Goal: Information Seeking & Learning: Learn about a topic

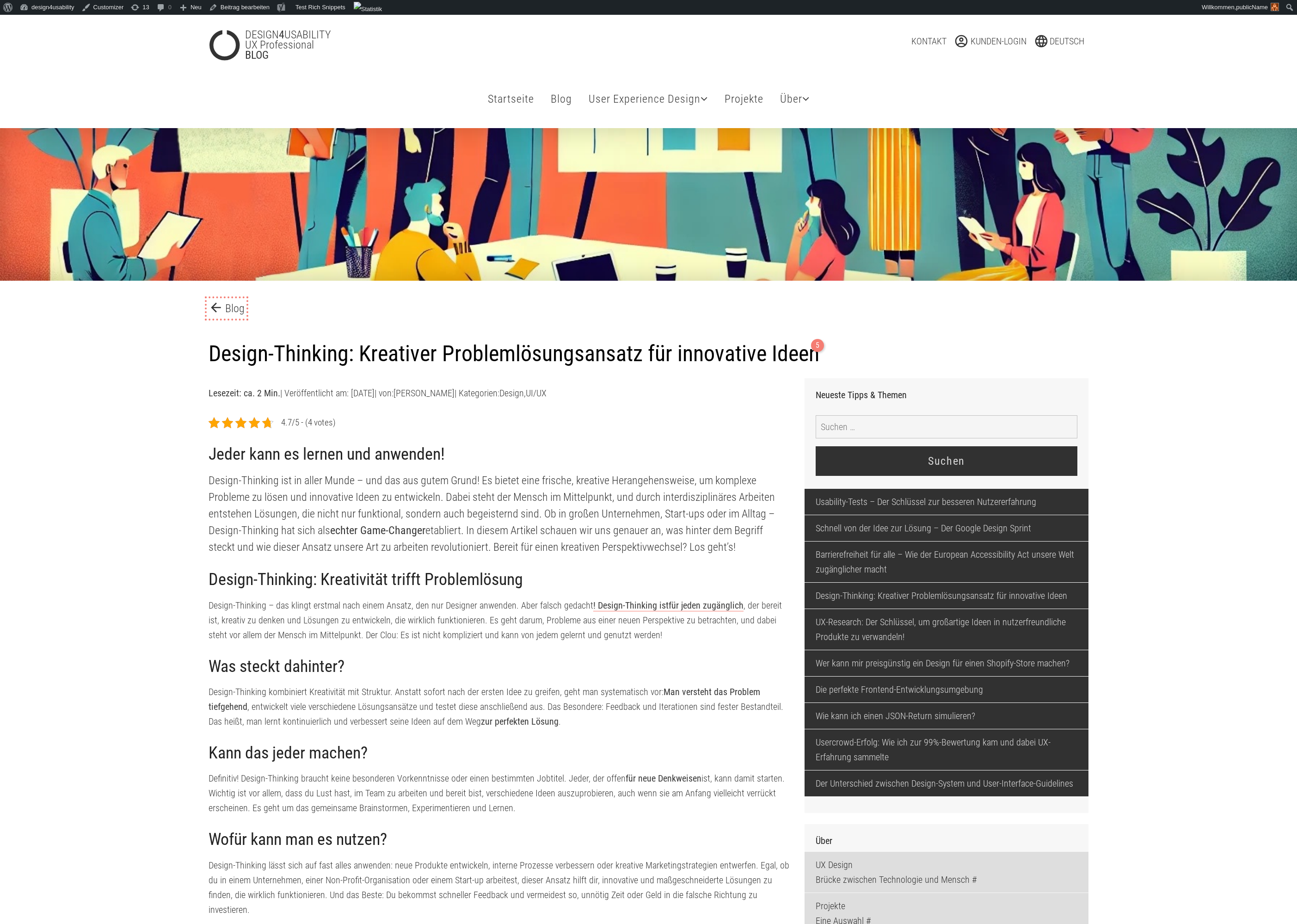
click at [235, 315] on link "arrow_back Blog" at bounding box center [226, 308] width 36 height 16
click at [233, 308] on link "arrow_back Blog" at bounding box center [226, 308] width 36 height 16
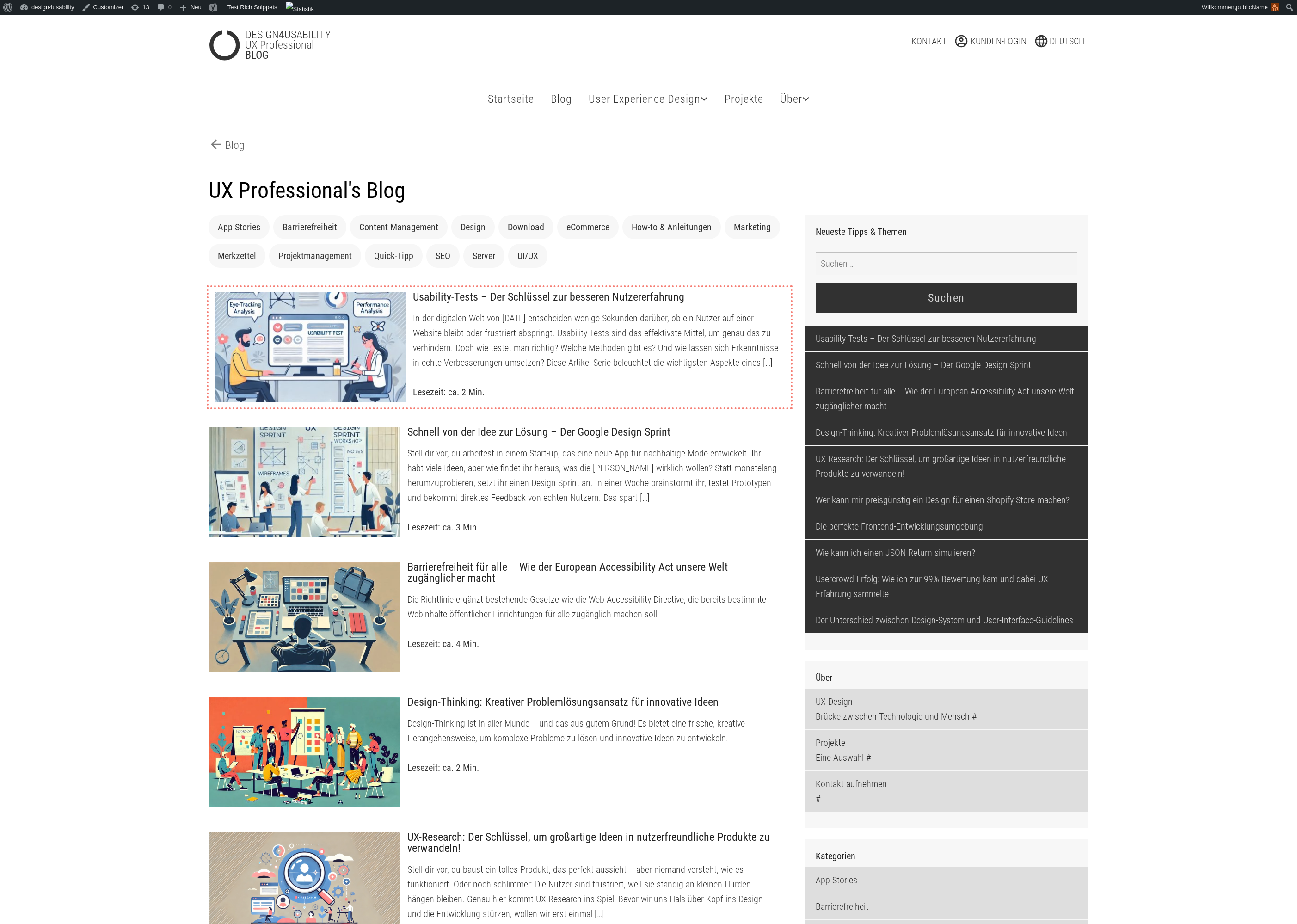
click at [524, 347] on p "In der digitalen Welt von heute entscheiden wenige Sekunden darüber, ob ein Nut…" at bounding box center [598, 341] width 370 height 59
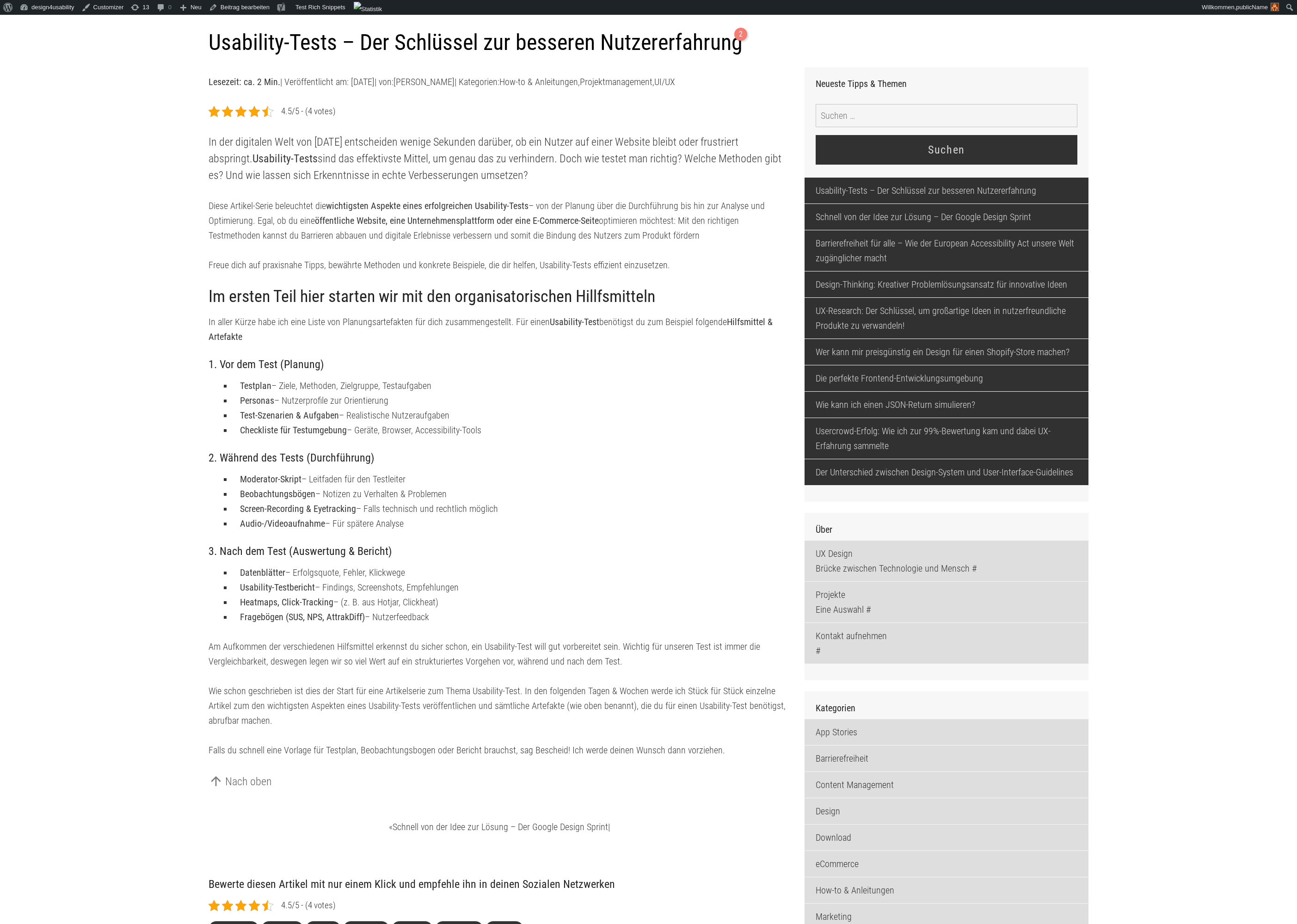
scroll to position [316, 0]
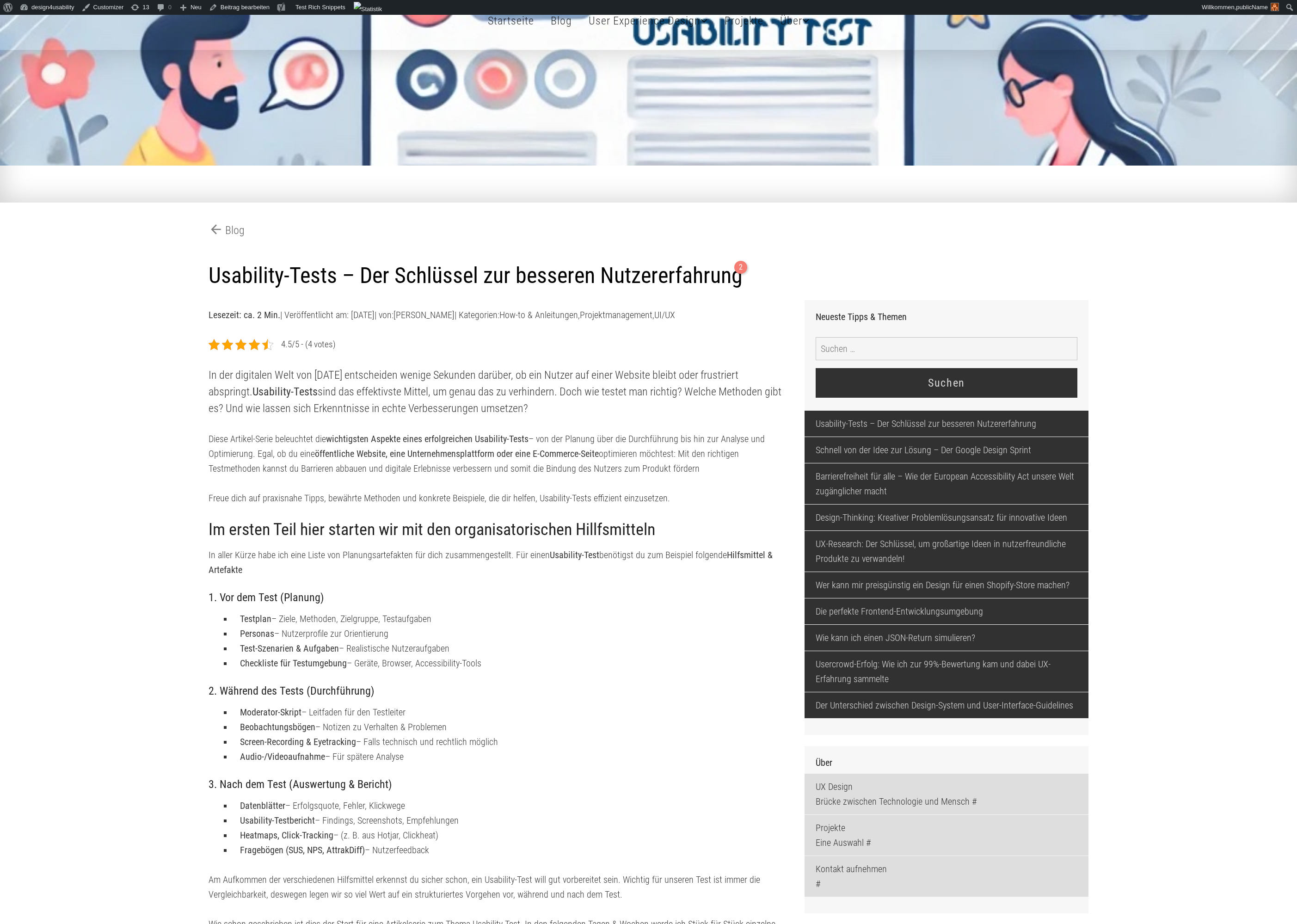
scroll to position [0, 0]
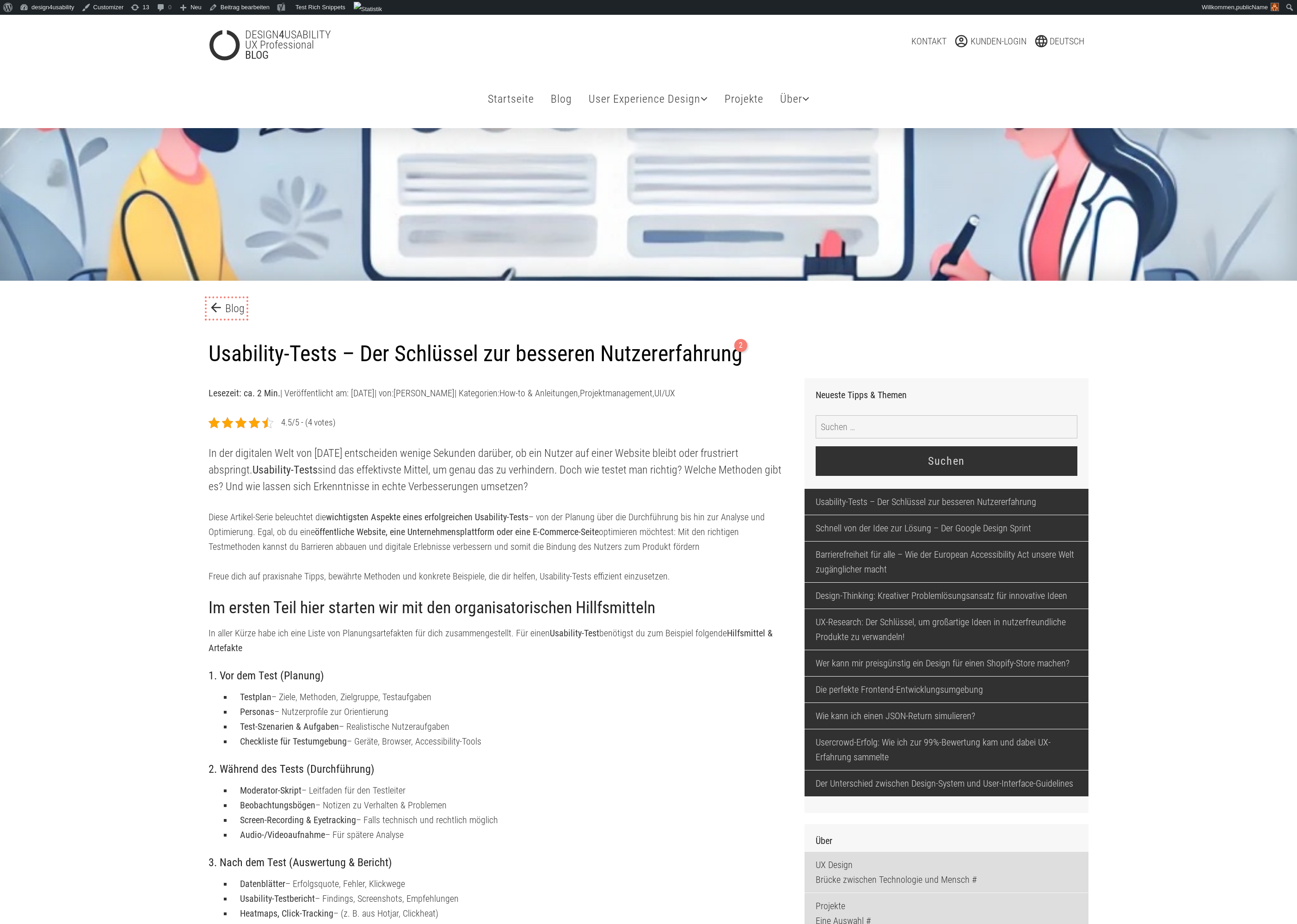
click at [230, 305] on link "arrow_back Blog" at bounding box center [226, 308] width 36 height 16
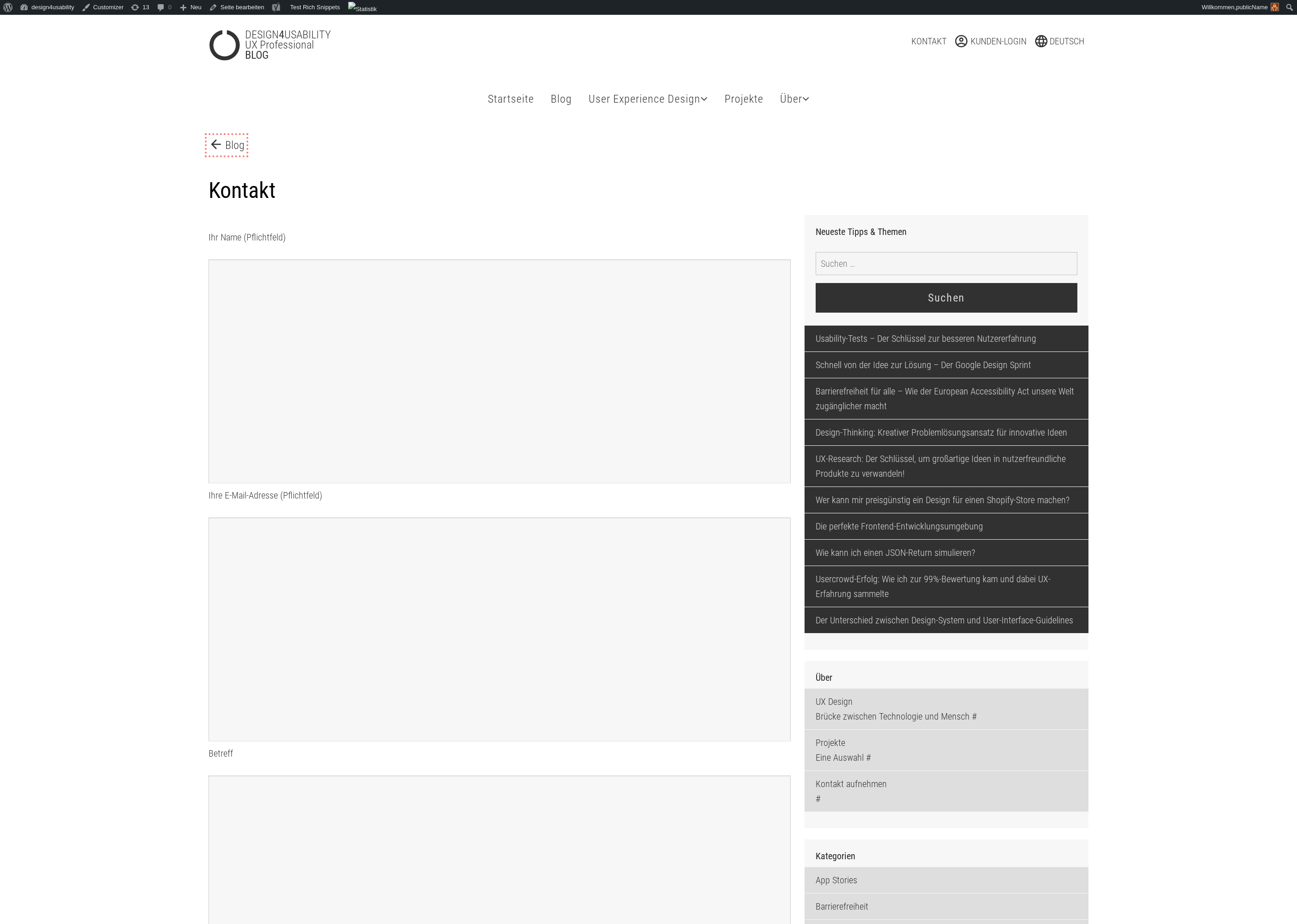
click at [219, 144] on span "arrow_back" at bounding box center [216, 144] width 16 height 14
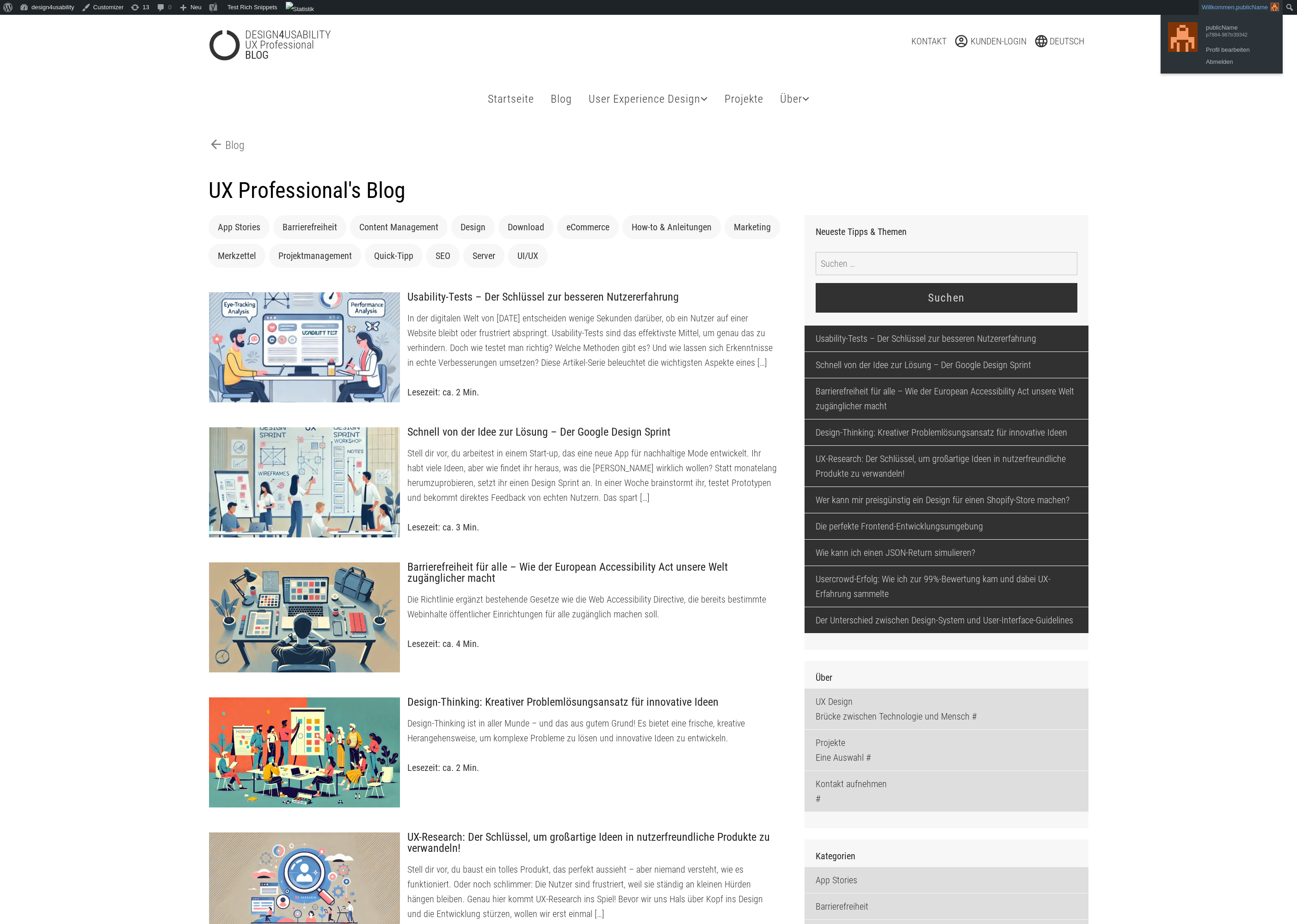
click at [1242, 5] on span "publicName" at bounding box center [1251, 7] width 32 height 7
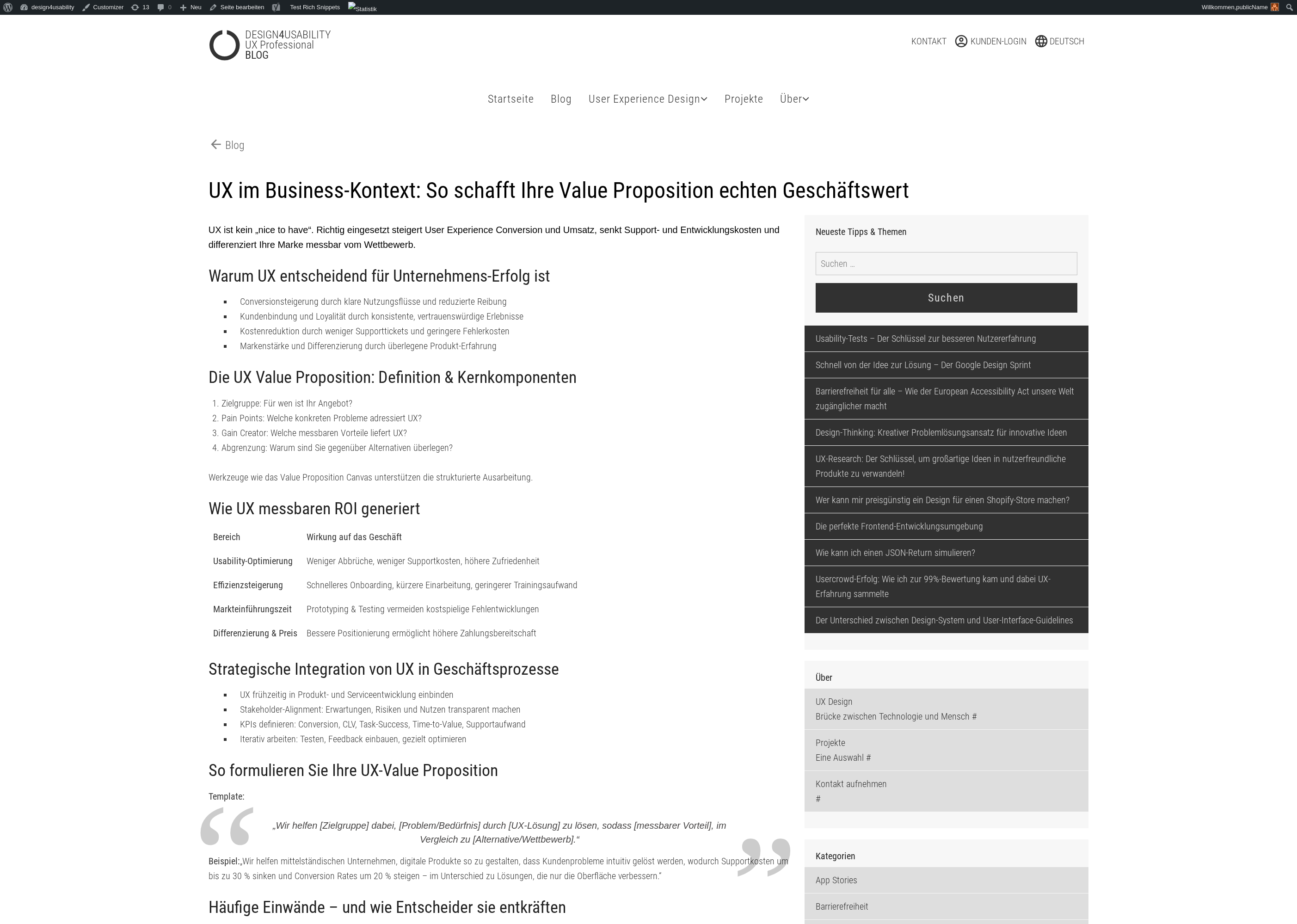
click at [242, 143] on link "arrow_back Blog" at bounding box center [226, 145] width 36 height 16
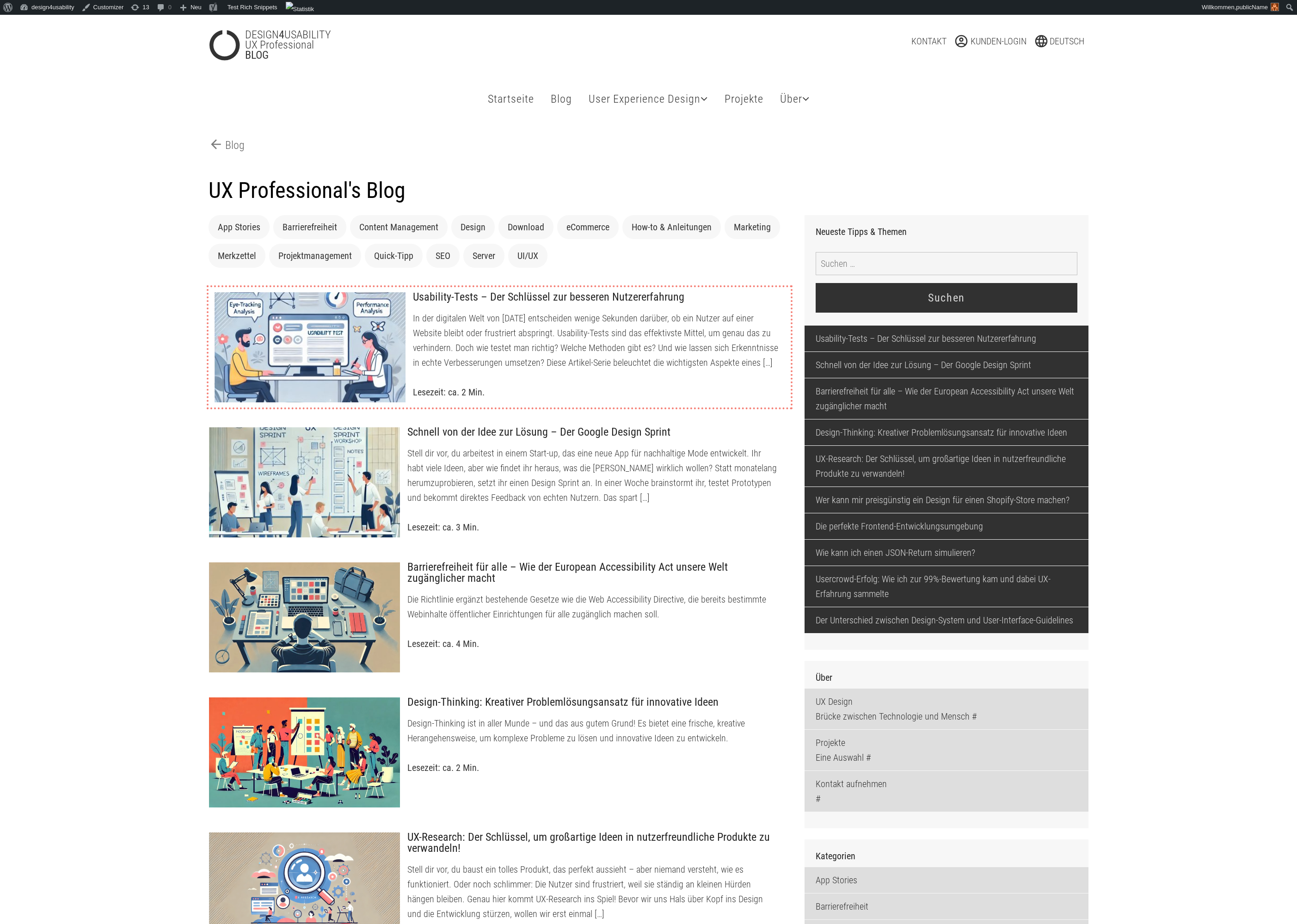
click at [309, 374] on div at bounding box center [310, 347] width 193 height 111
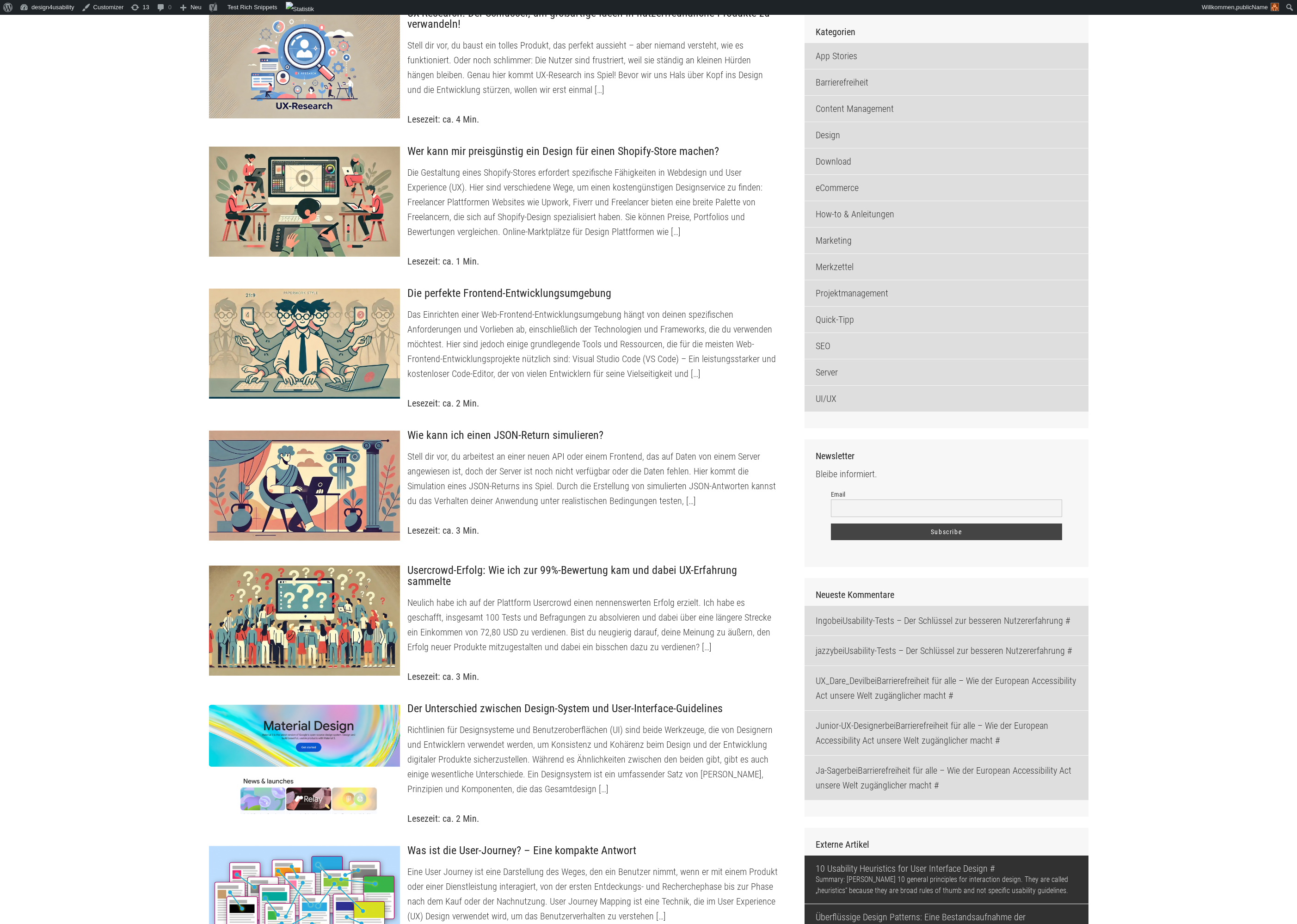
scroll to position [827, 0]
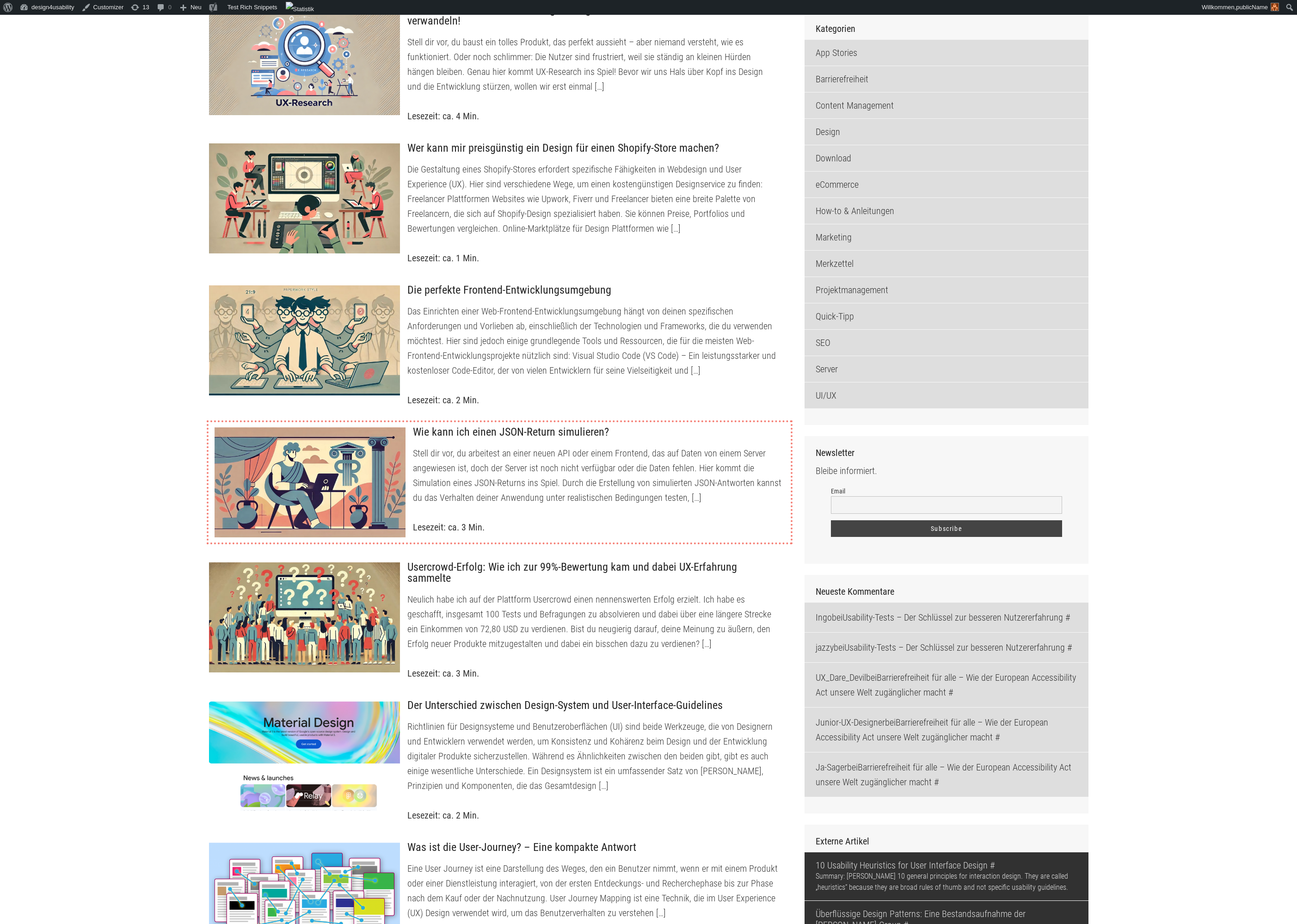
click at [370, 483] on div at bounding box center [310, 483] width 193 height 111
click at [305, 484] on div at bounding box center [310, 483] width 193 height 111
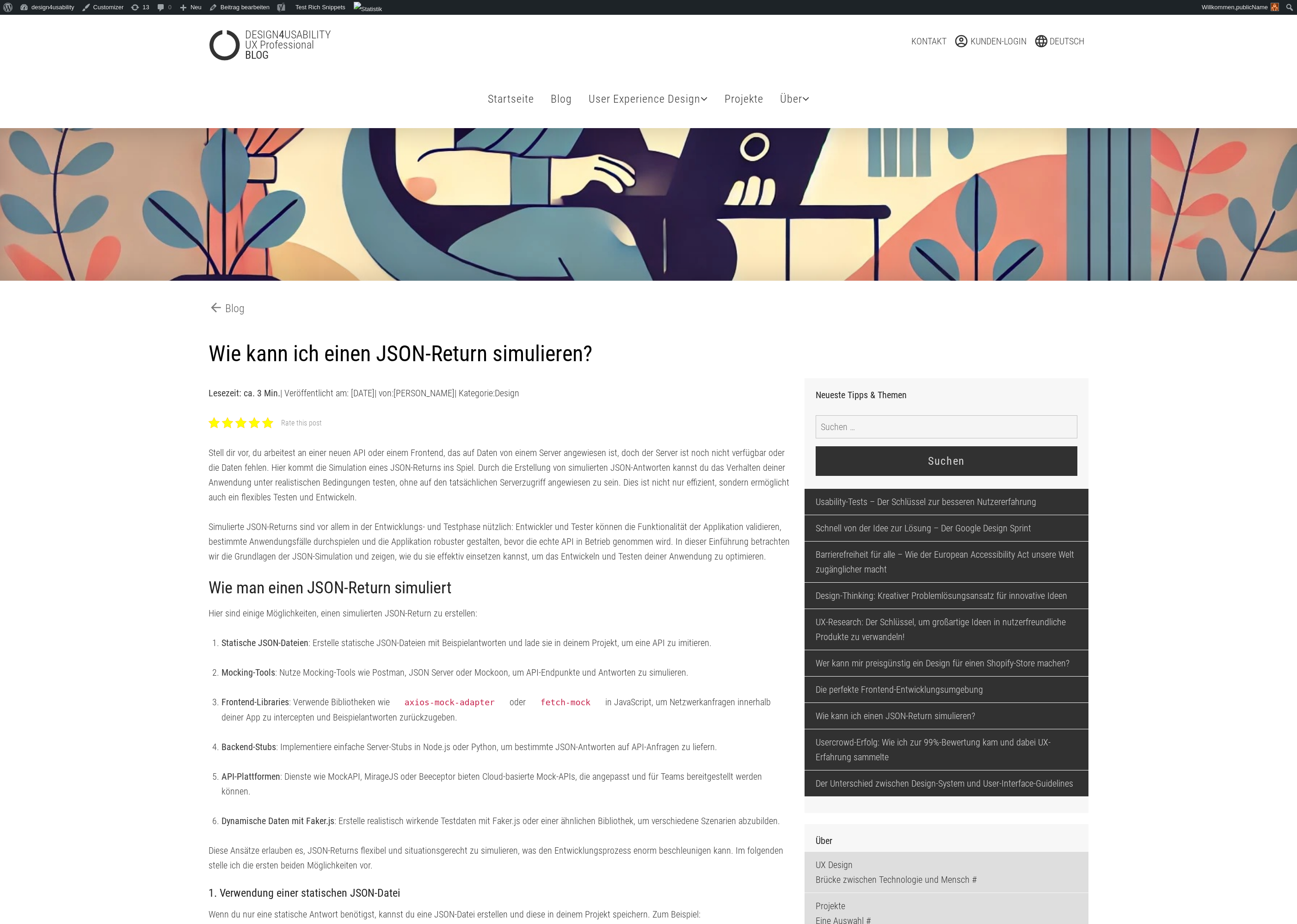
click at [267, 427] on div at bounding box center [268, 423] width 12 height 12
click at [269, 425] on div at bounding box center [268, 423] width 12 height 12
click at [232, 309] on link "arrow_back Blog" at bounding box center [226, 308] width 36 height 16
click at [269, 423] on div at bounding box center [268, 423] width 12 height 12
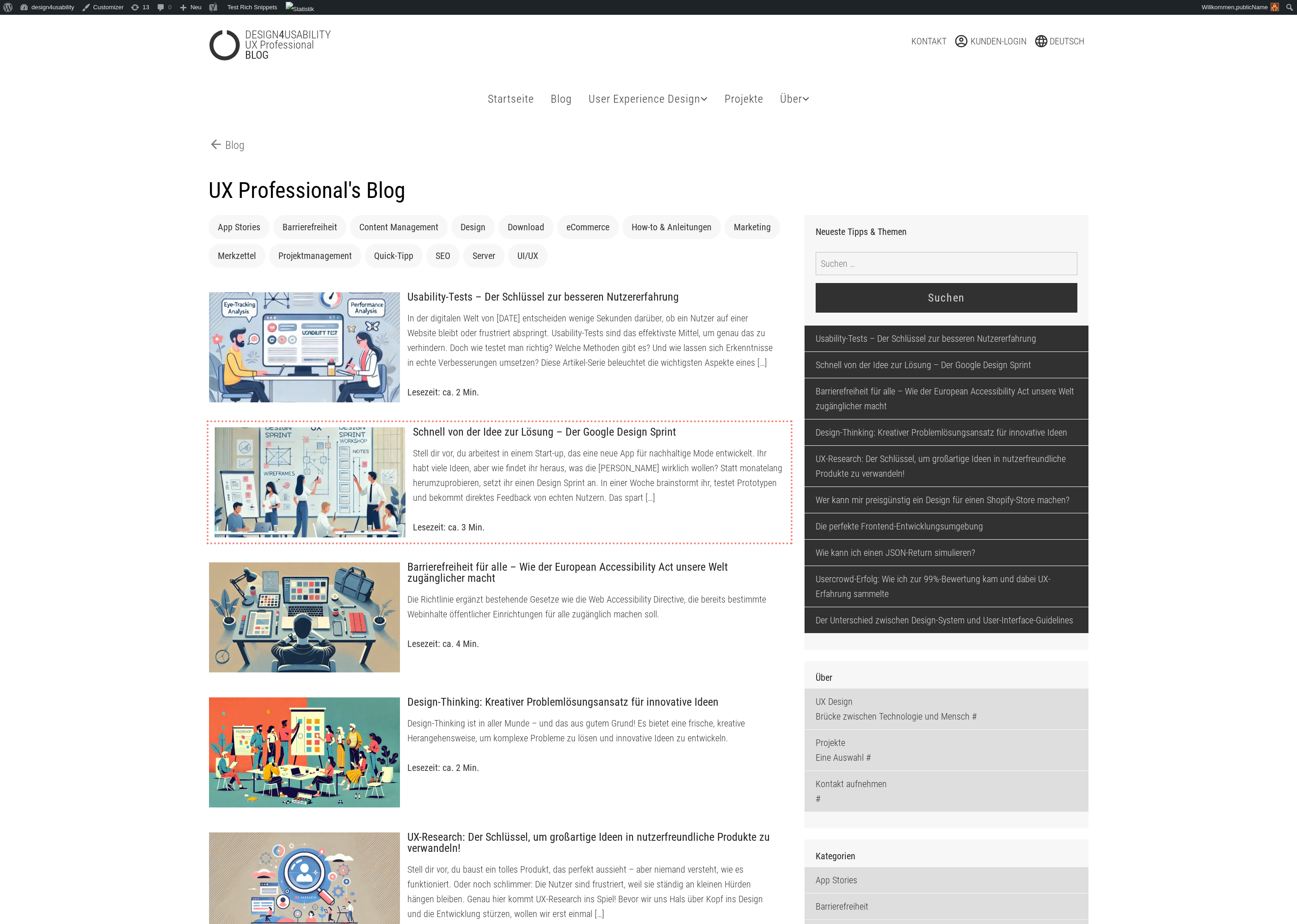
click at [328, 492] on div at bounding box center [310, 483] width 193 height 111
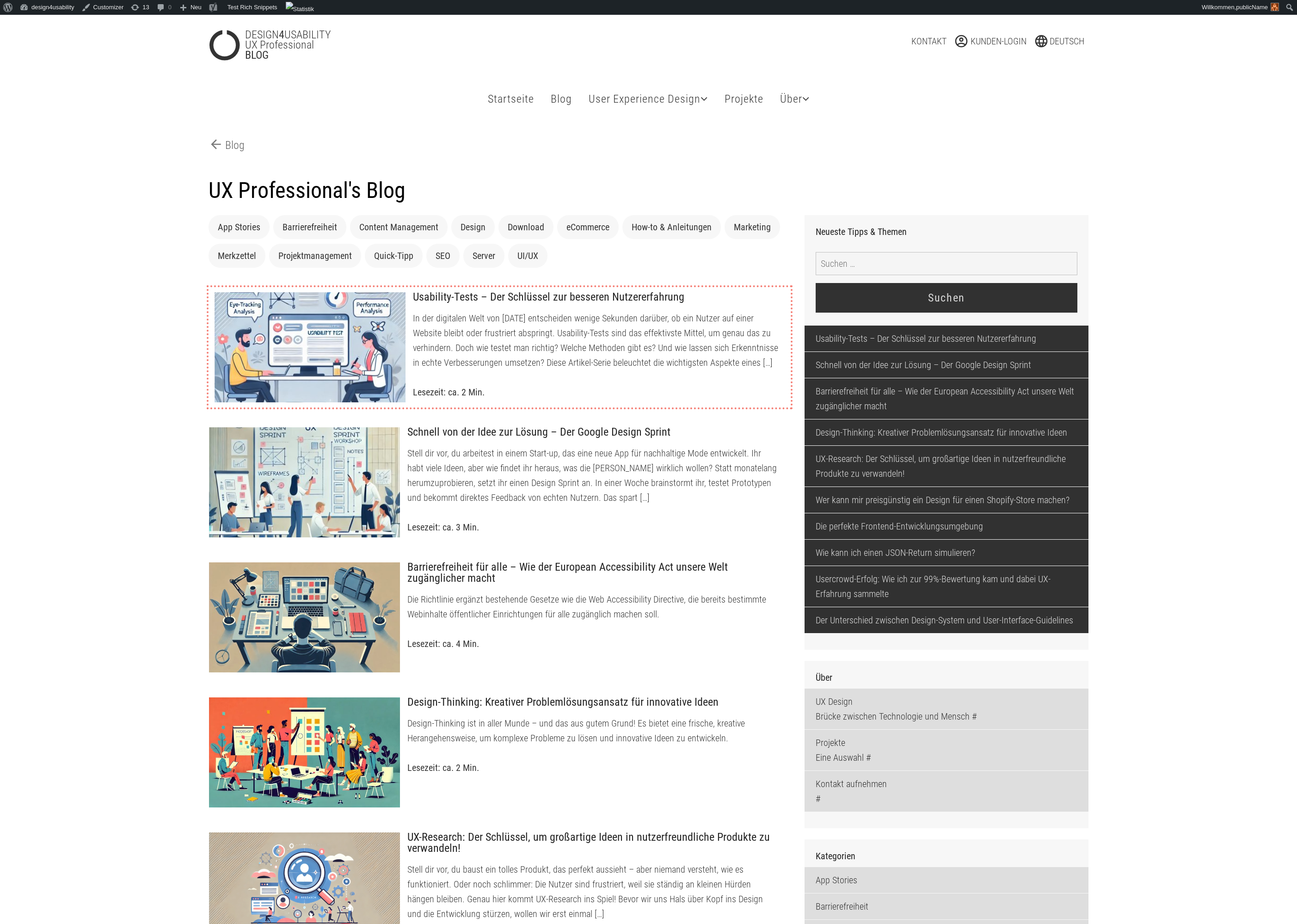
click at [318, 340] on div at bounding box center [310, 347] width 193 height 111
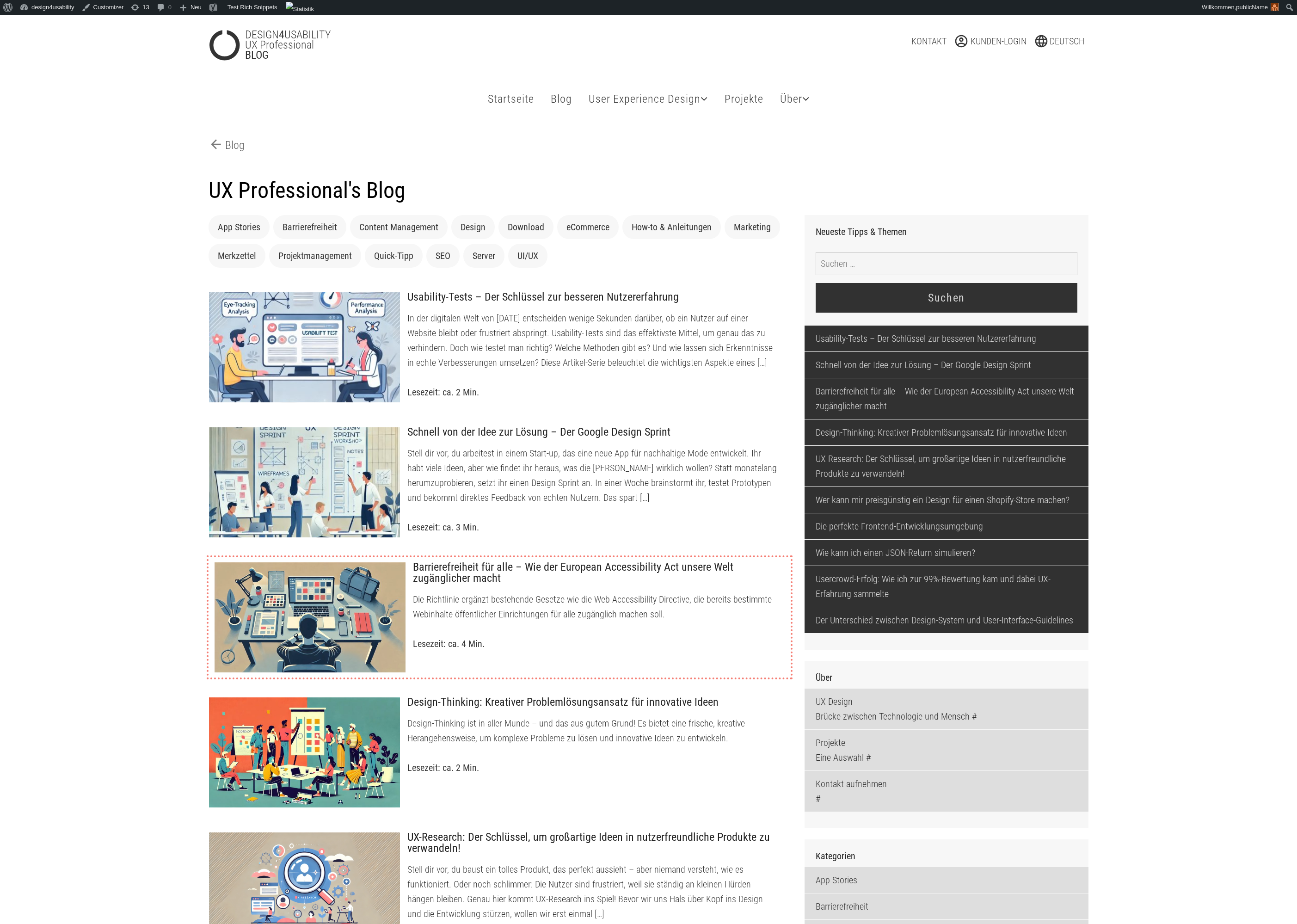
click at [254, 599] on div at bounding box center [310, 618] width 193 height 111
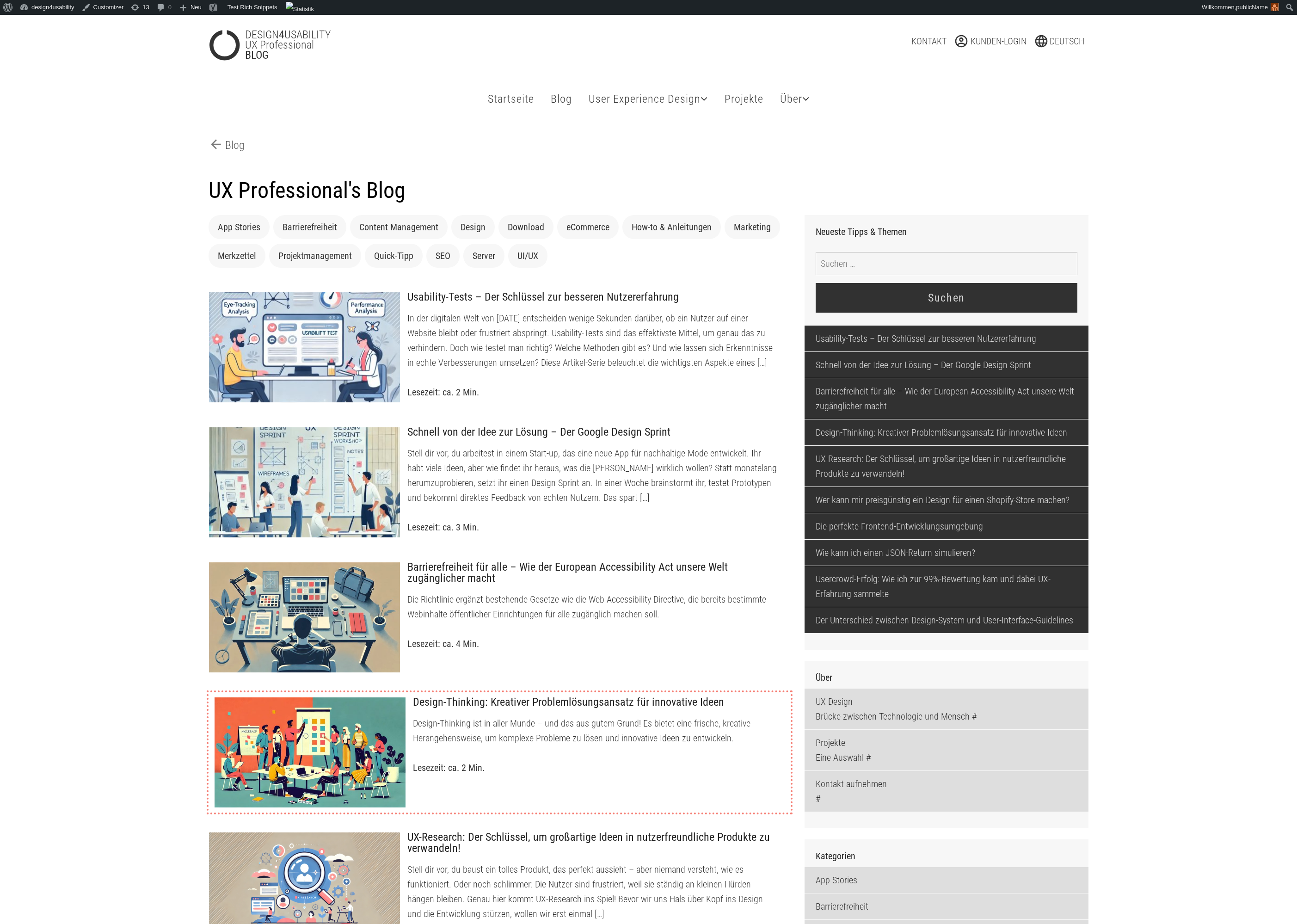
click at [296, 714] on div at bounding box center [310, 752] width 193 height 111
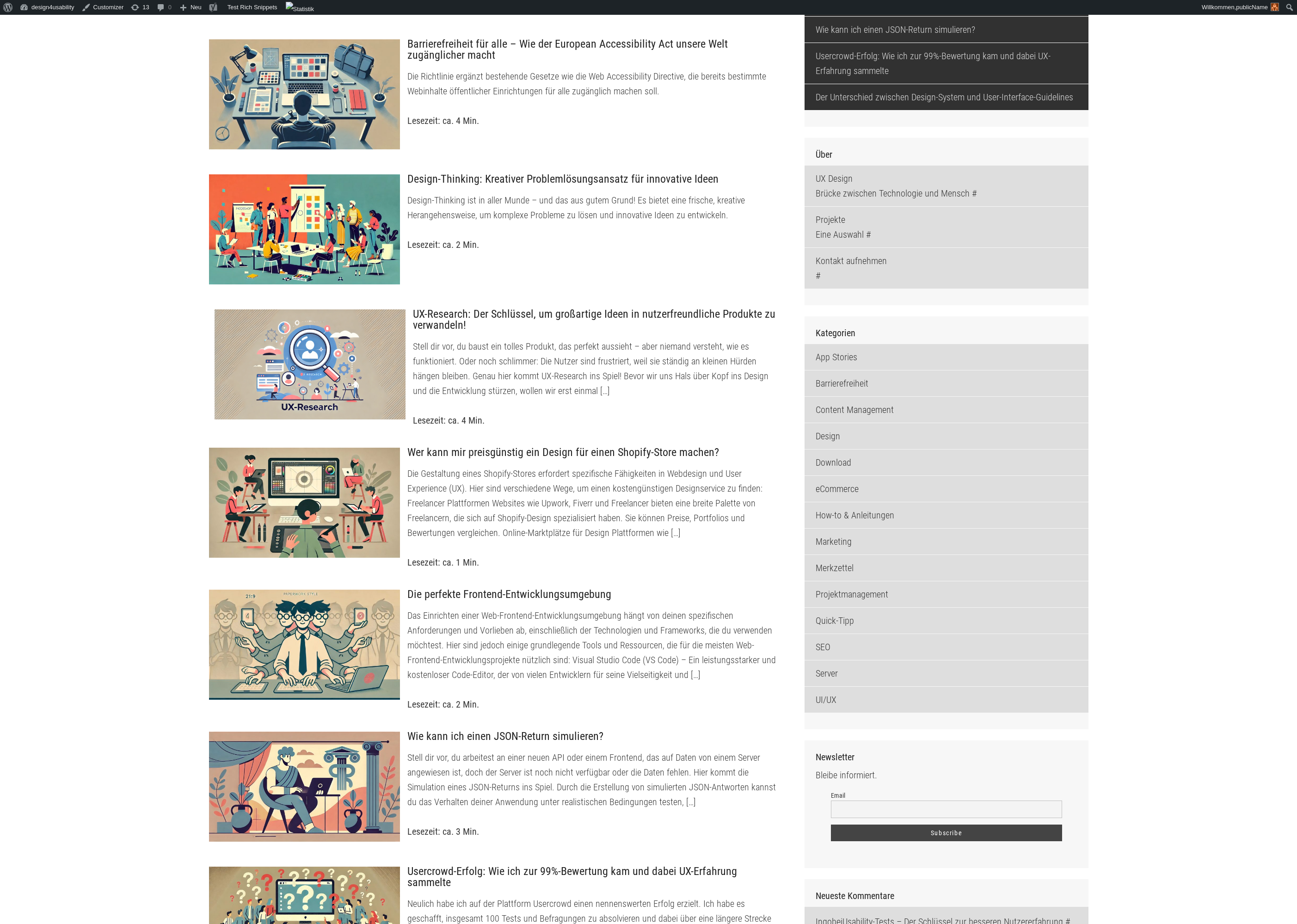
scroll to position [538, 0]
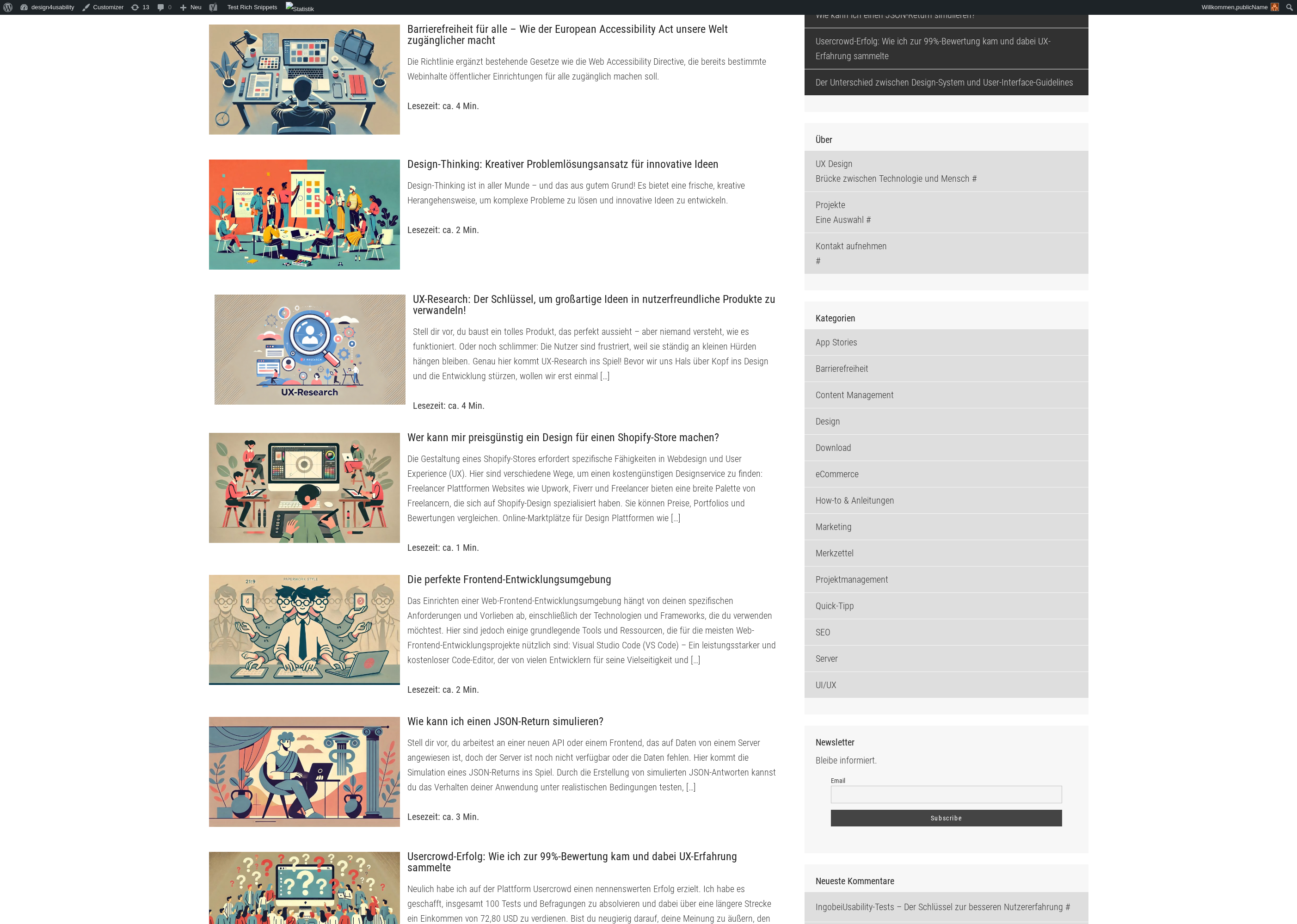
click at [348, 292] on div "UX-Research: Der Schlüssel, um großartige Ideen in nutzerfreundliche Produkte z…" at bounding box center [499, 351] width 582 height 124
click at [347, 330] on div at bounding box center [310, 350] width 193 height 111
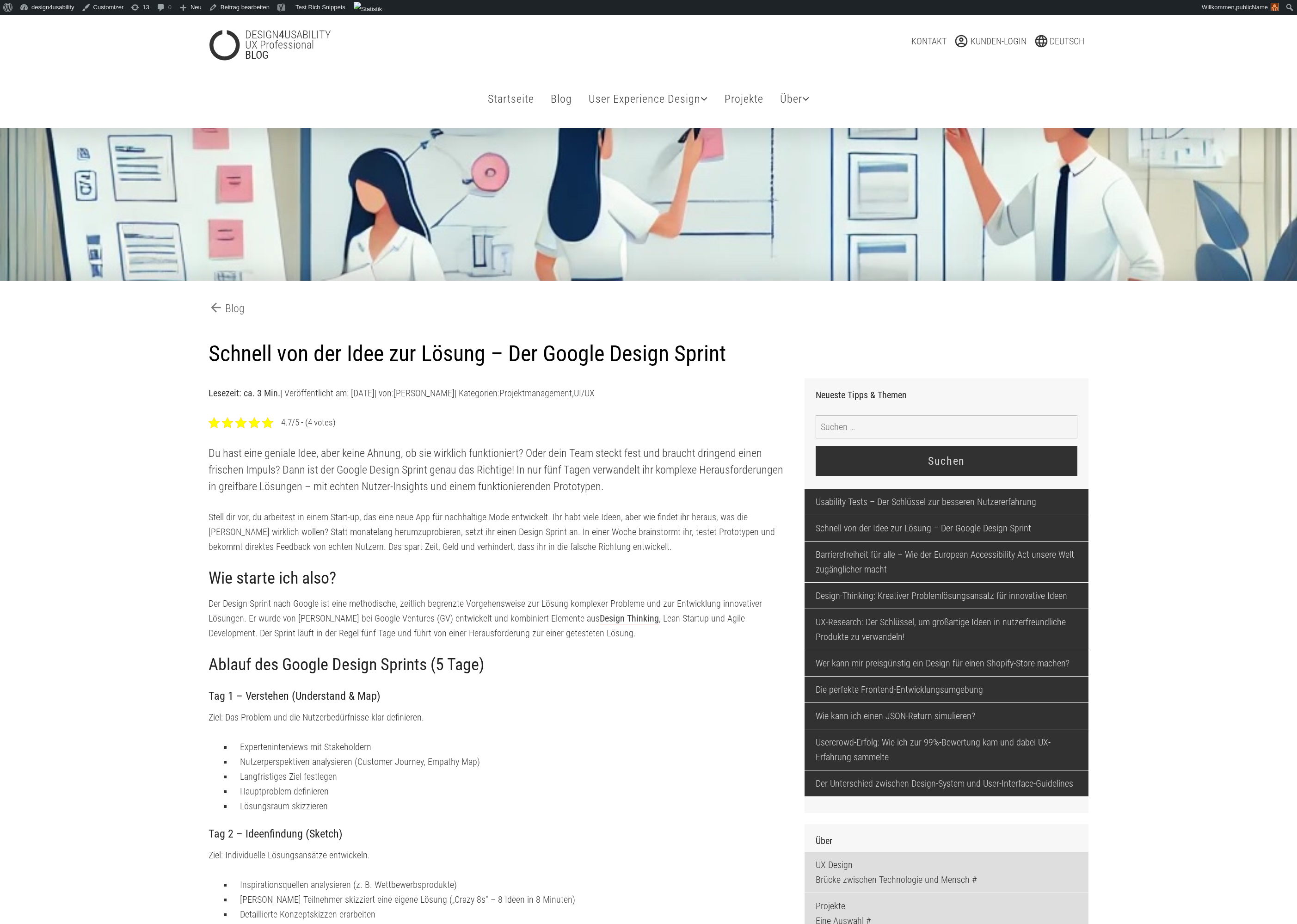
click at [270, 422] on div at bounding box center [268, 423] width 12 height 12
click at [240, 421] on div at bounding box center [241, 423] width 12 height 12
click at [267, 424] on div at bounding box center [268, 423] width 12 height 12
click at [253, 423] on div at bounding box center [254, 423] width 12 height 12
click at [267, 423] on div at bounding box center [268, 423] width 12 height 12
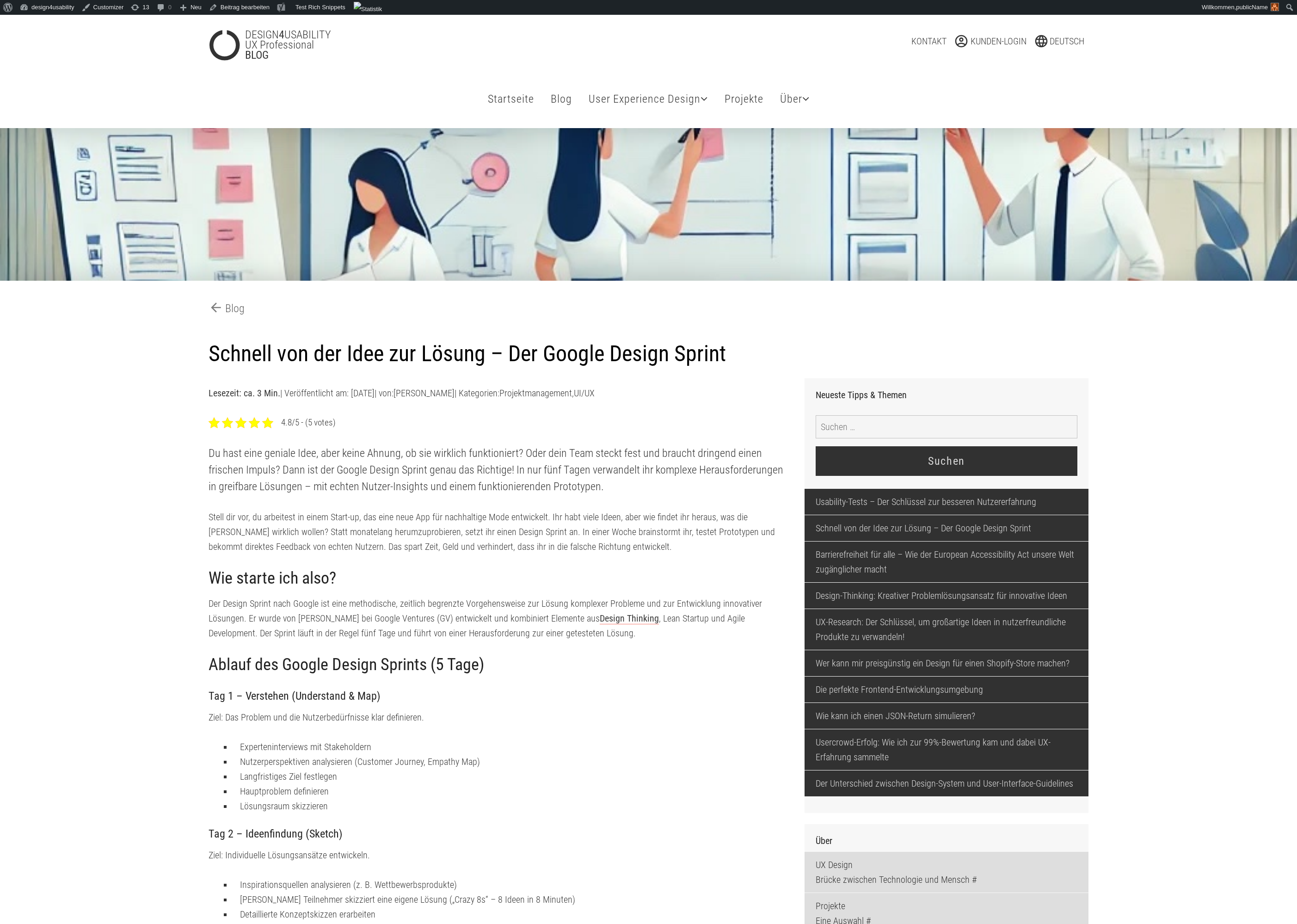
click at [268, 424] on div at bounding box center [268, 423] width 12 height 12
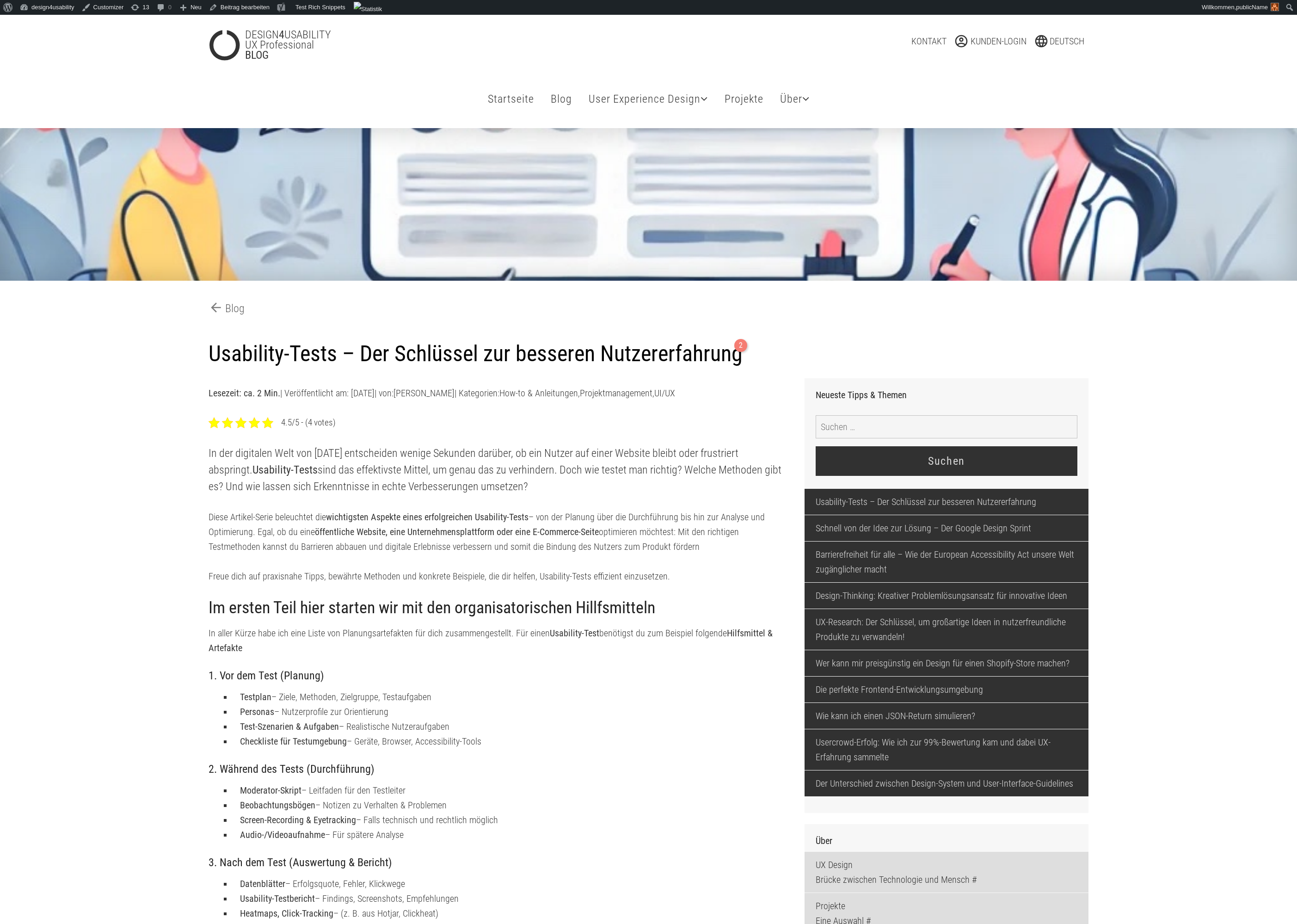
click at [269, 424] on div at bounding box center [268, 423] width 12 height 12
click at [268, 424] on div at bounding box center [268, 423] width 12 height 12
click at [269, 425] on div at bounding box center [268, 423] width 12 height 12
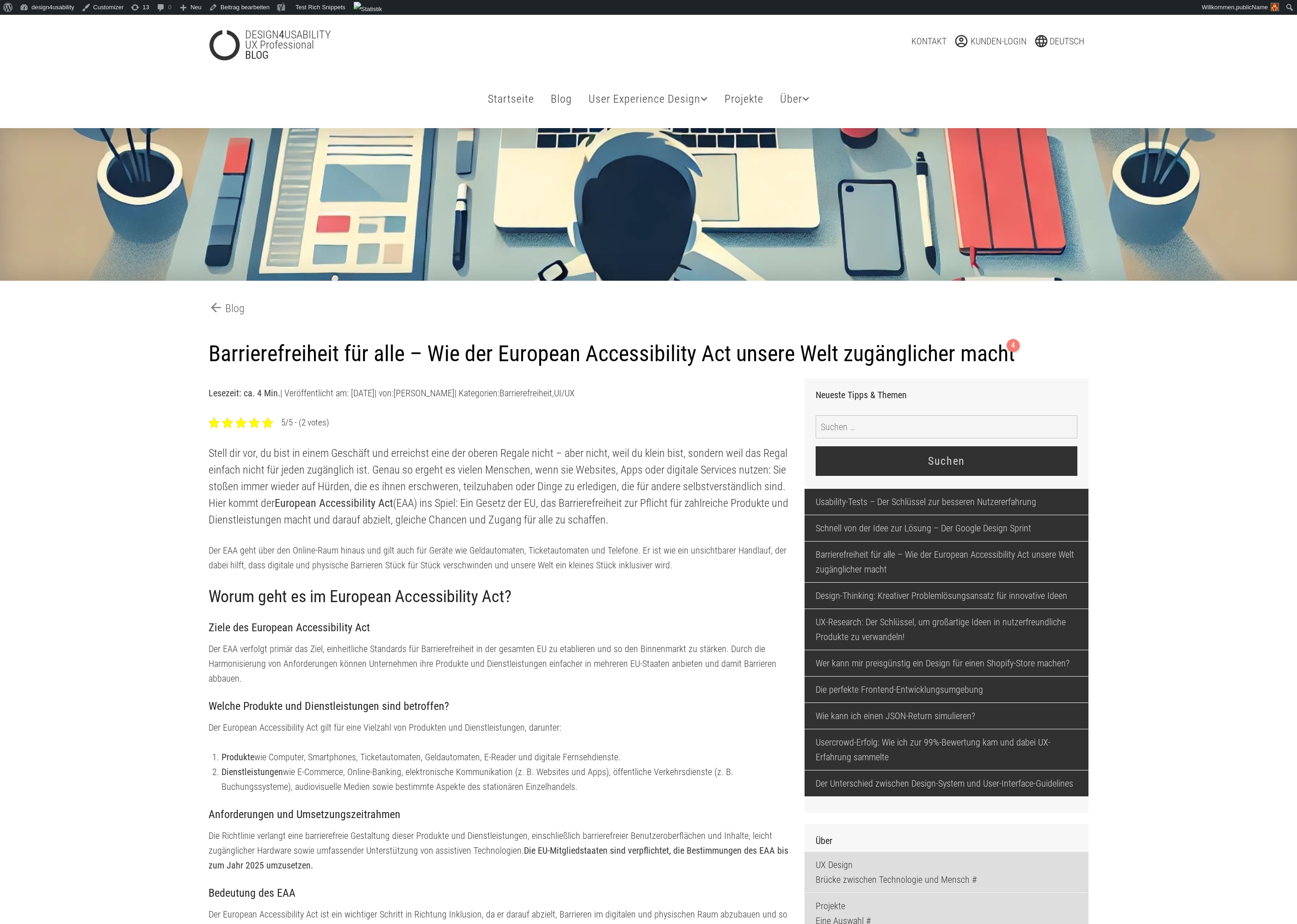
click at [269, 421] on div at bounding box center [268, 423] width 12 height 12
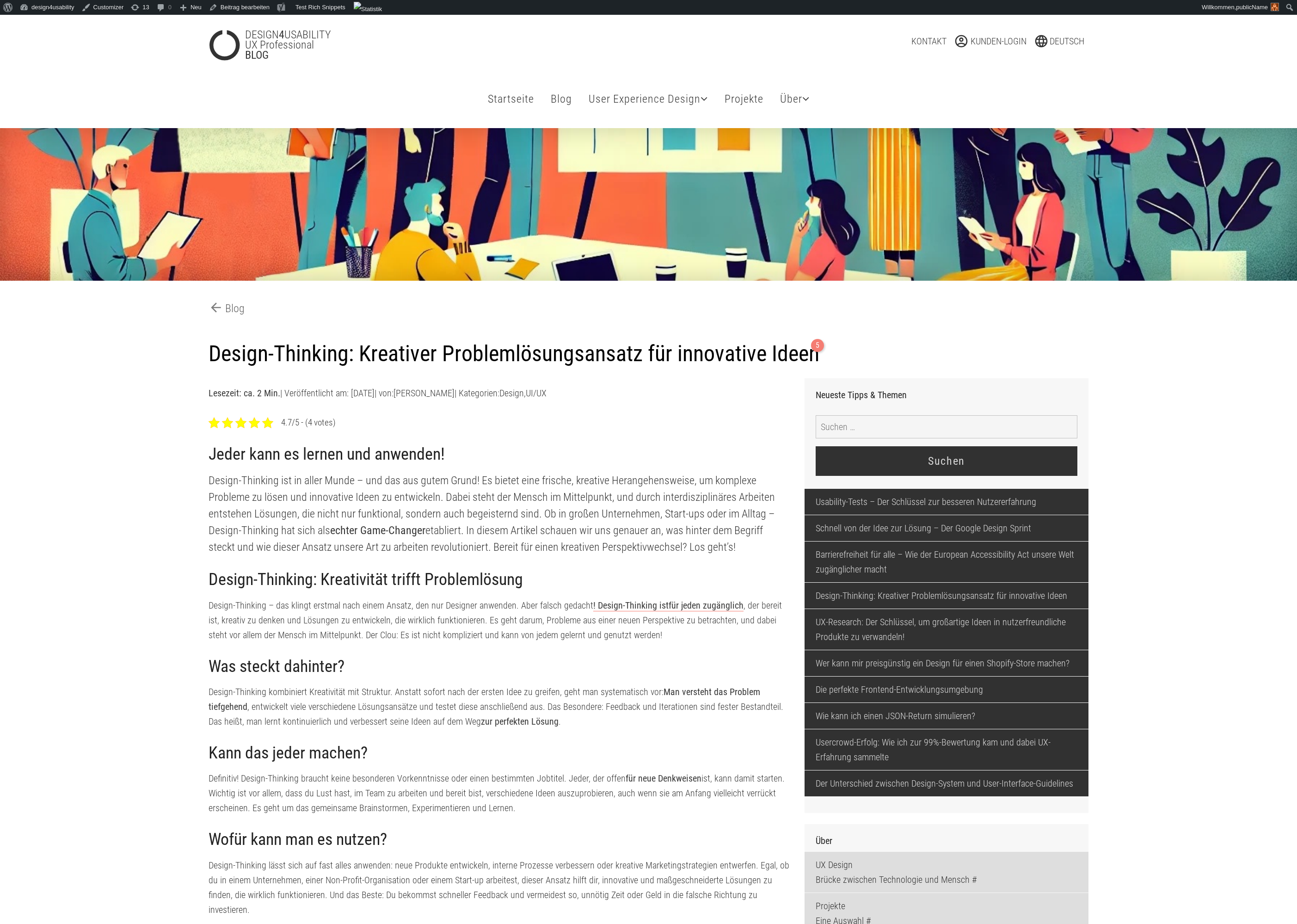
click at [271, 422] on div at bounding box center [268, 423] width 12 height 12
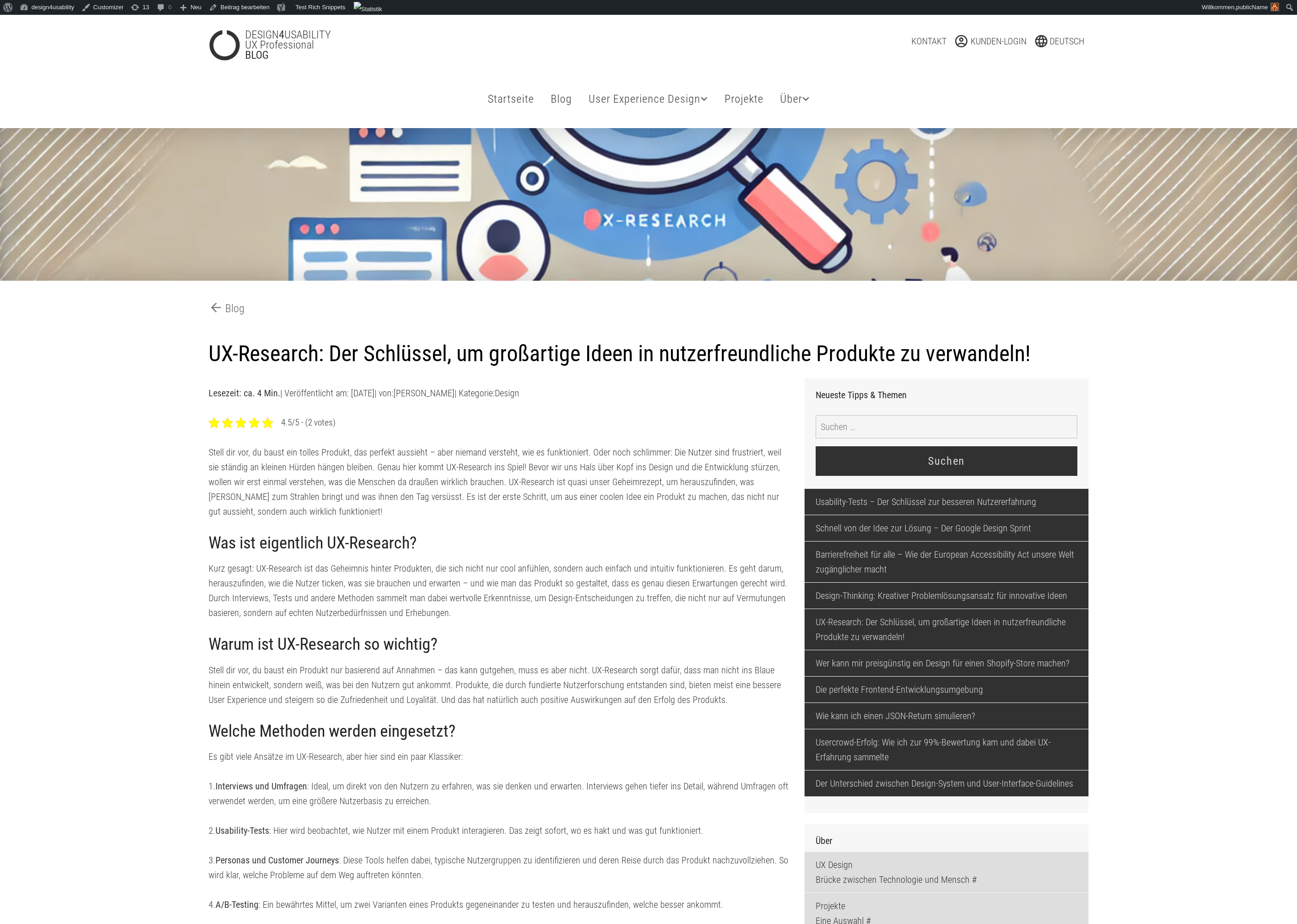
click at [267, 424] on div at bounding box center [268, 423] width 12 height 12
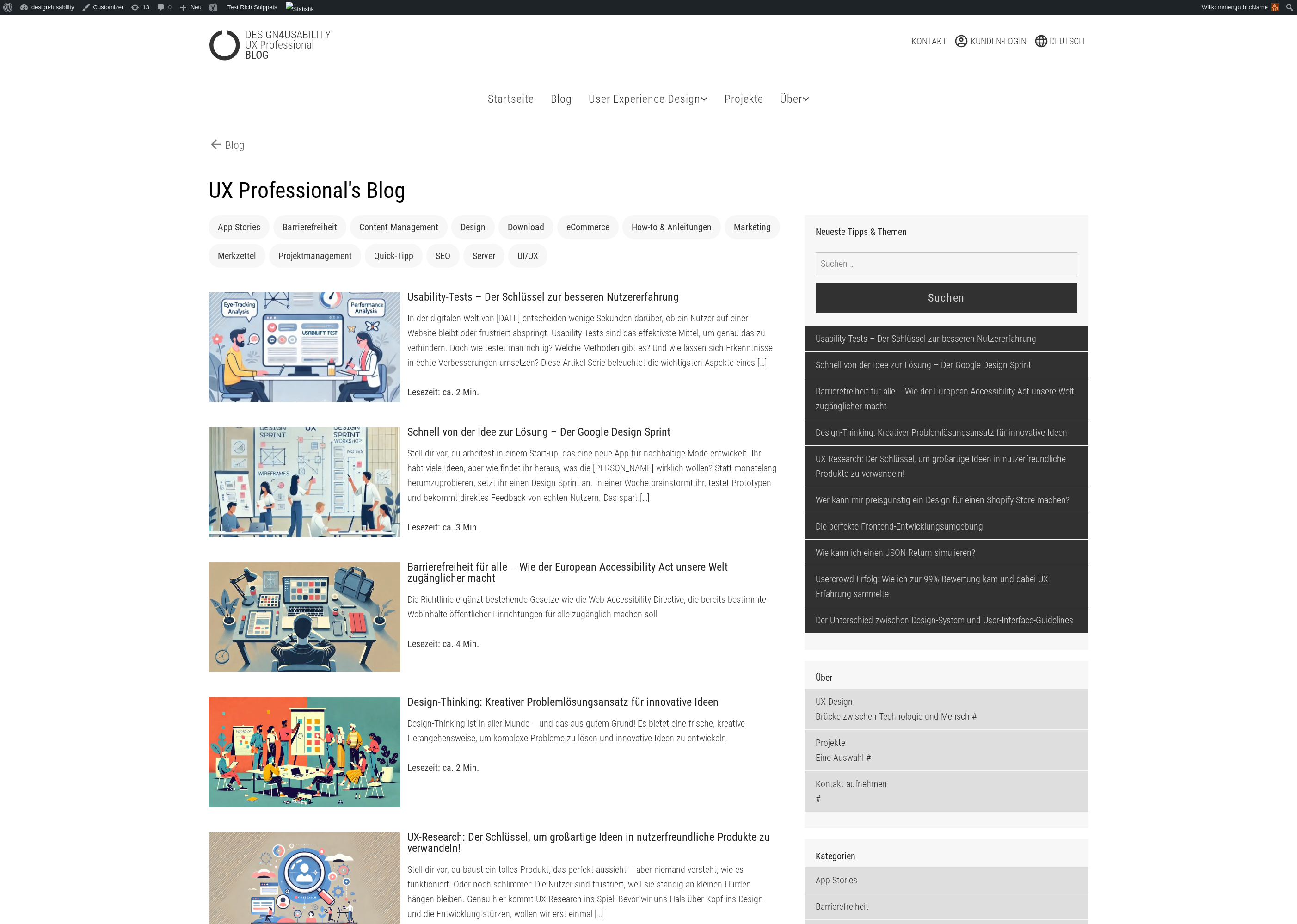
scroll to position [531, 0]
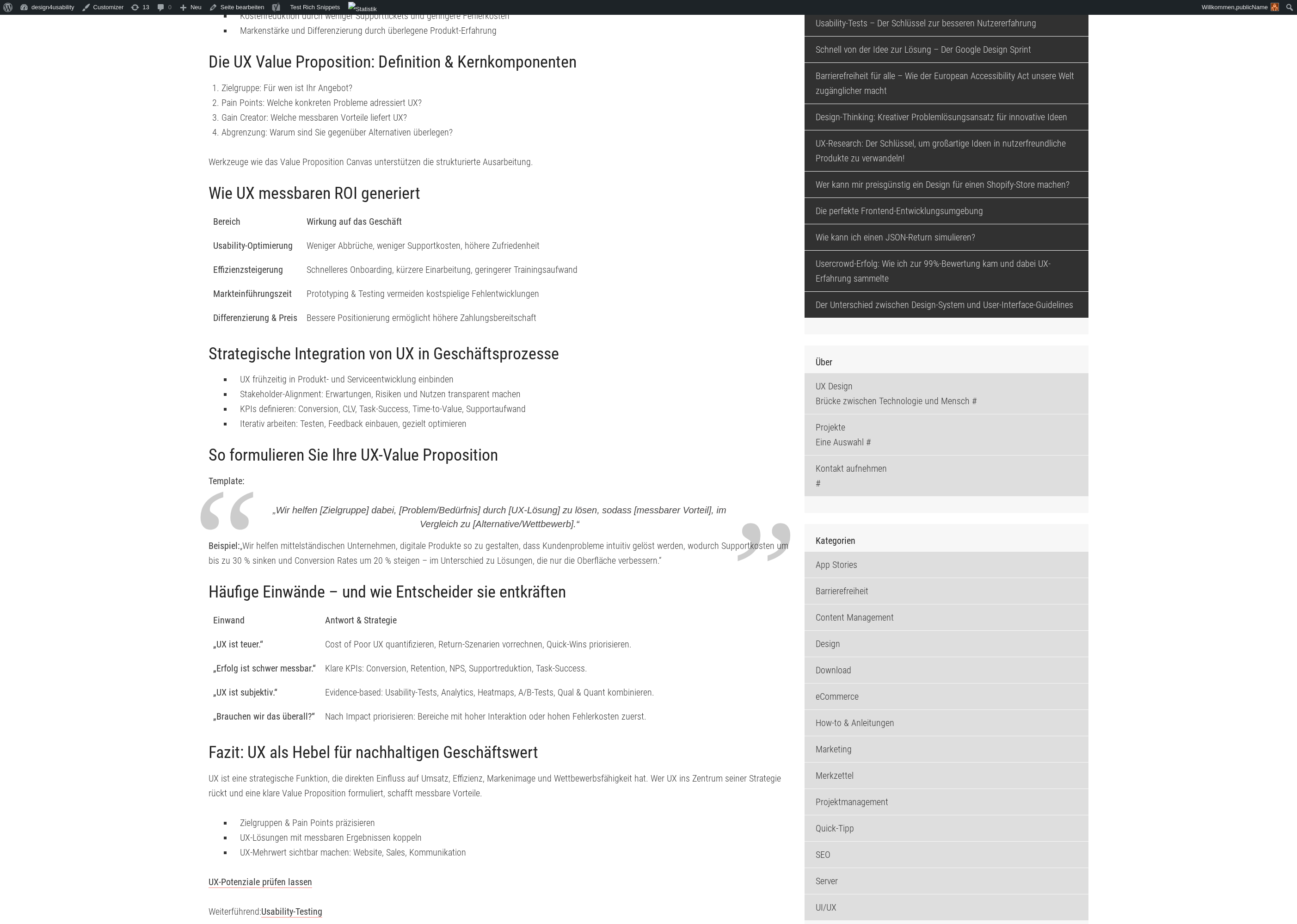
scroll to position [481, 0]
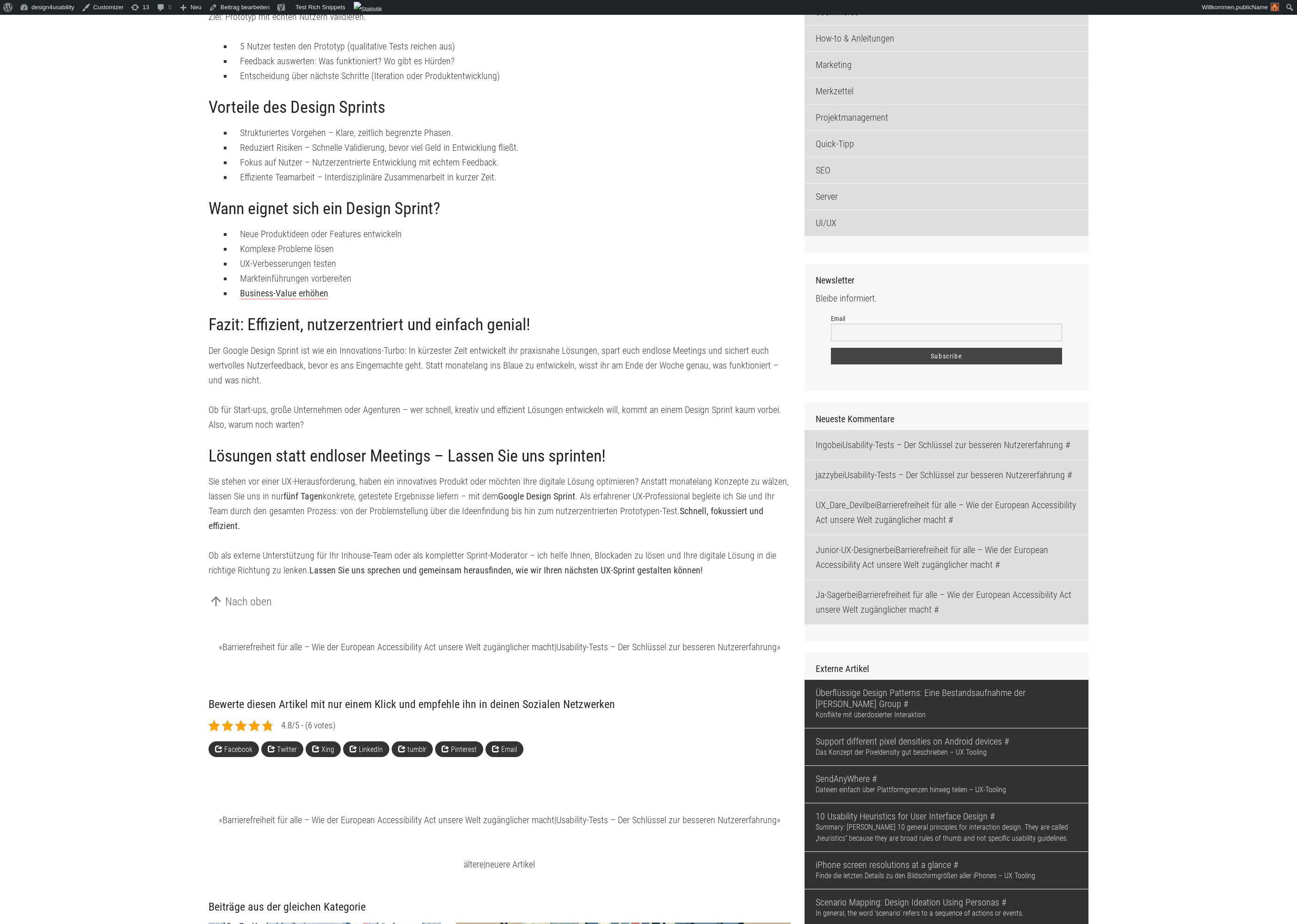
scroll to position [1164, 0]
click at [314, 291] on link "Business-Value erhöhen" at bounding box center [284, 293] width 88 height 12
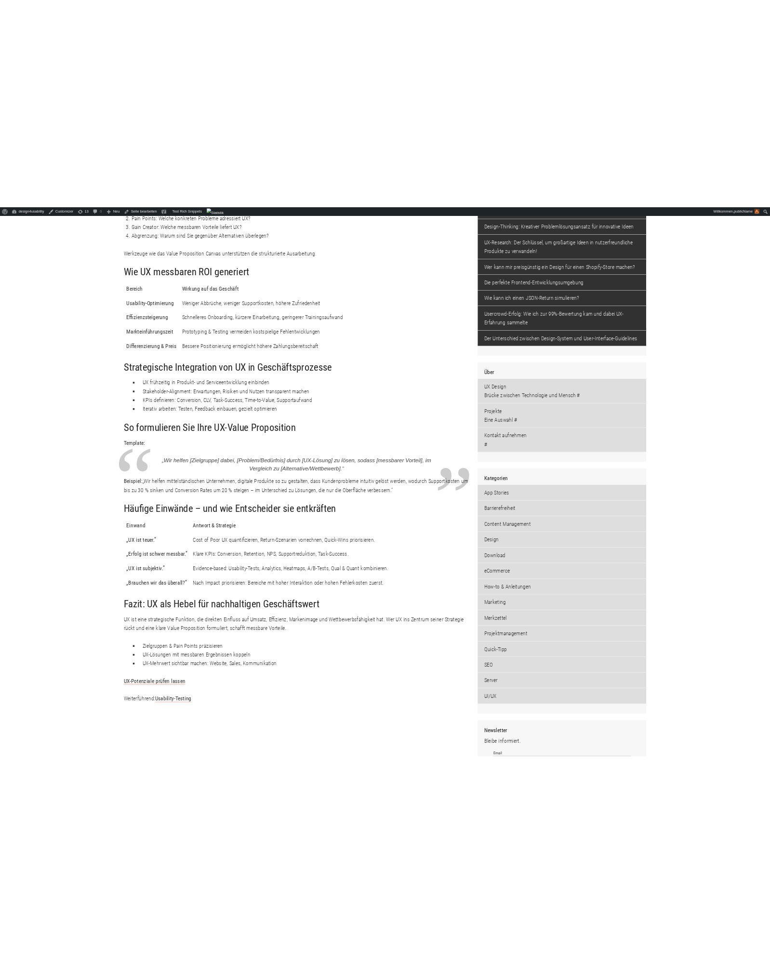
scroll to position [614, 0]
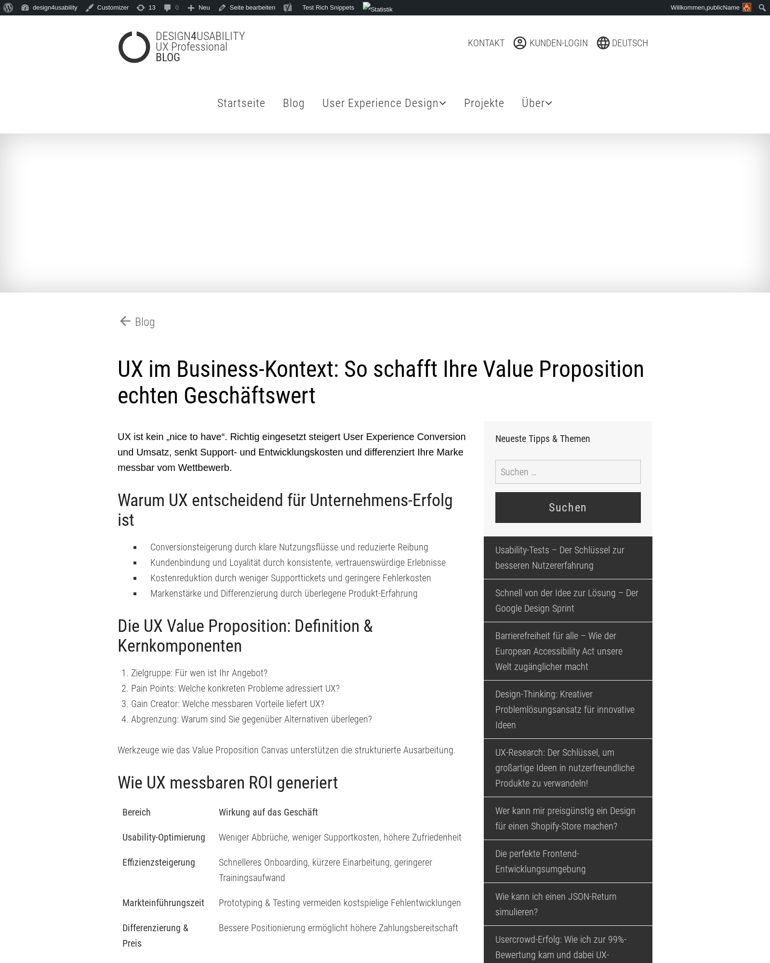
scroll to position [614, 0]
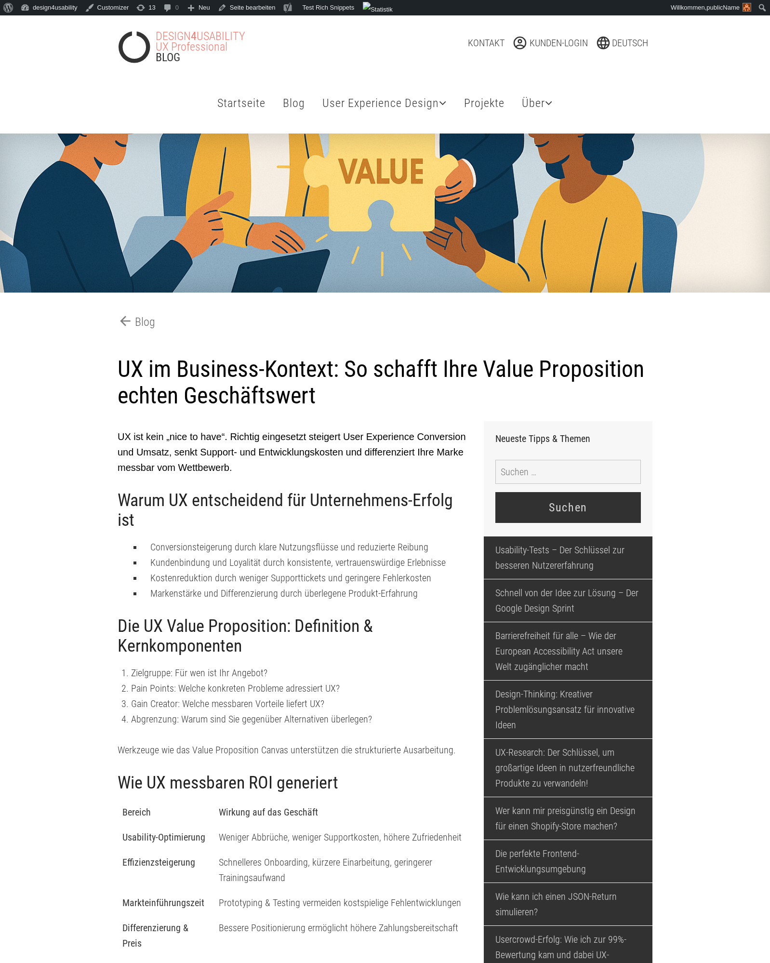
click at [118, 48] on link "DESIGN 4 USABILITY UX Professional BLOG" at bounding box center [202, 47] width 168 height 32
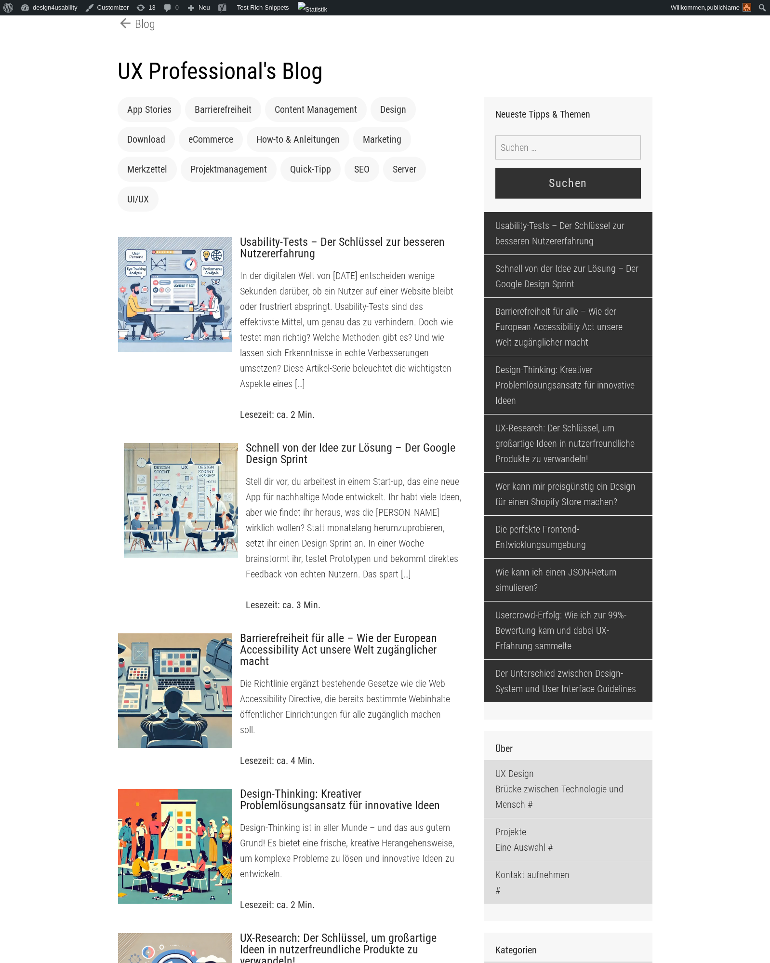
scroll to position [133, 0]
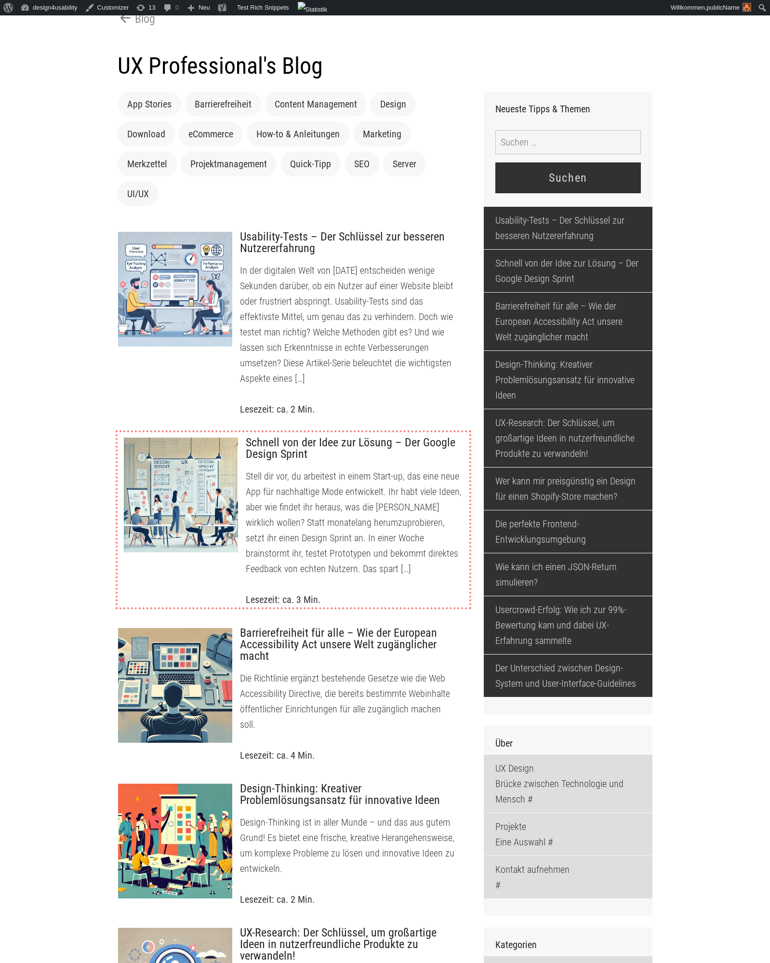
click at [157, 437] on div at bounding box center [180, 495] width 115 height 116
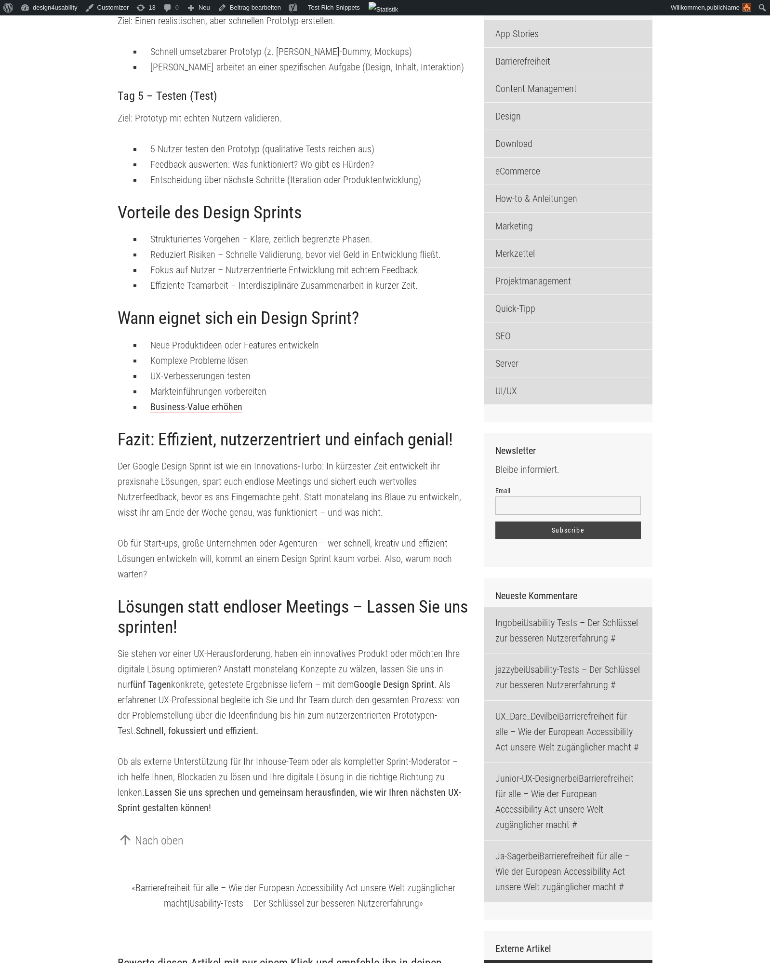
scroll to position [1263, 0]
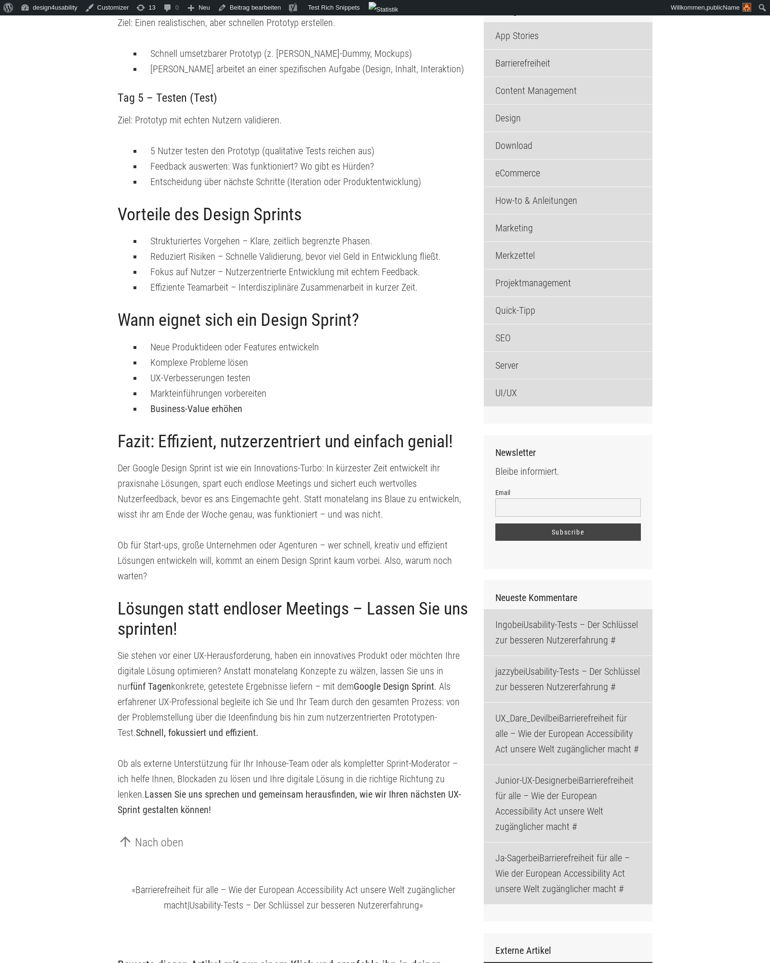
click at [150, 403] on link "Business-Value erhöhen" at bounding box center [196, 409] width 92 height 12
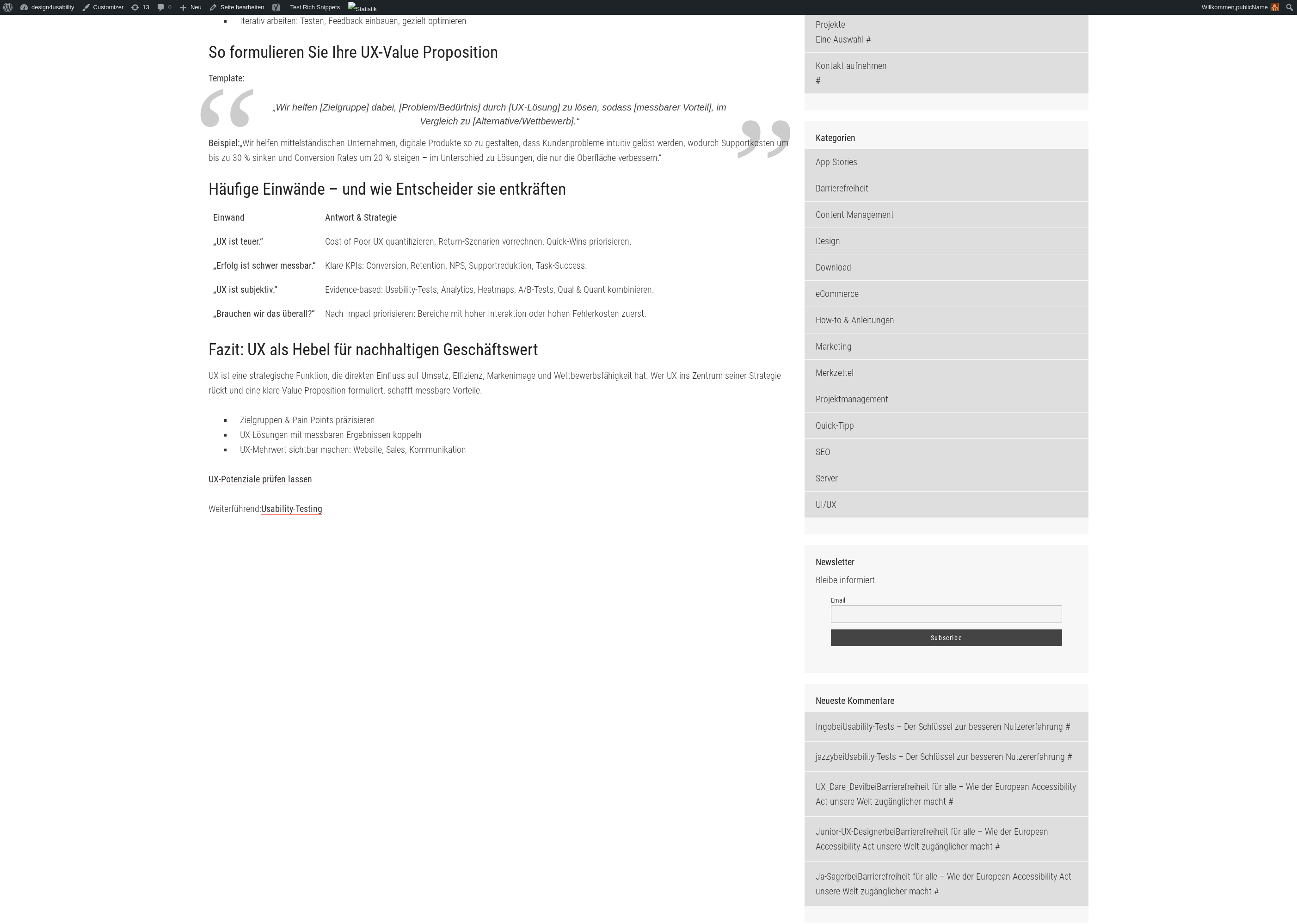
scroll to position [897, 0]
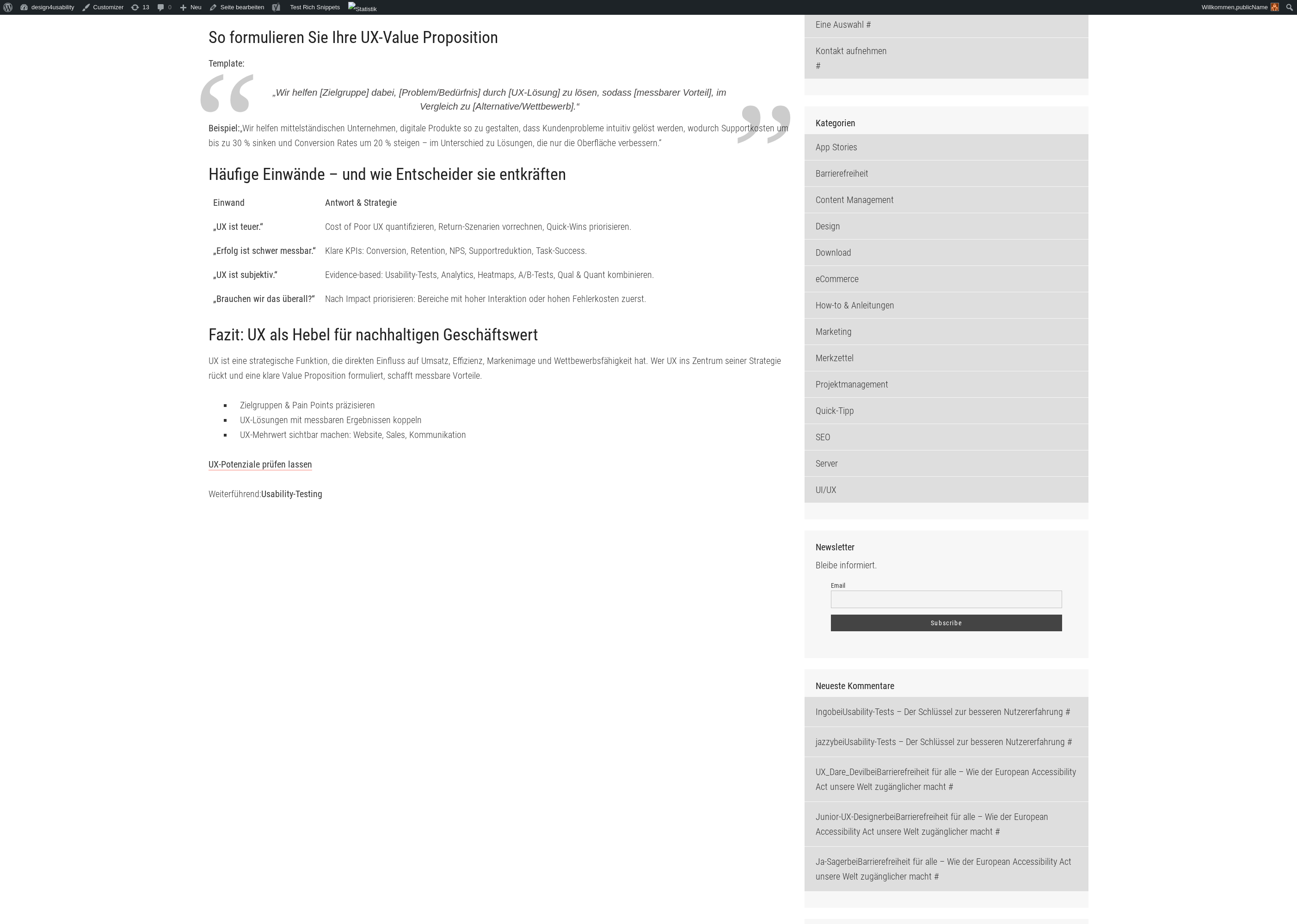
click at [298, 494] on link "Usability-Testing" at bounding box center [292, 494] width 61 height 12
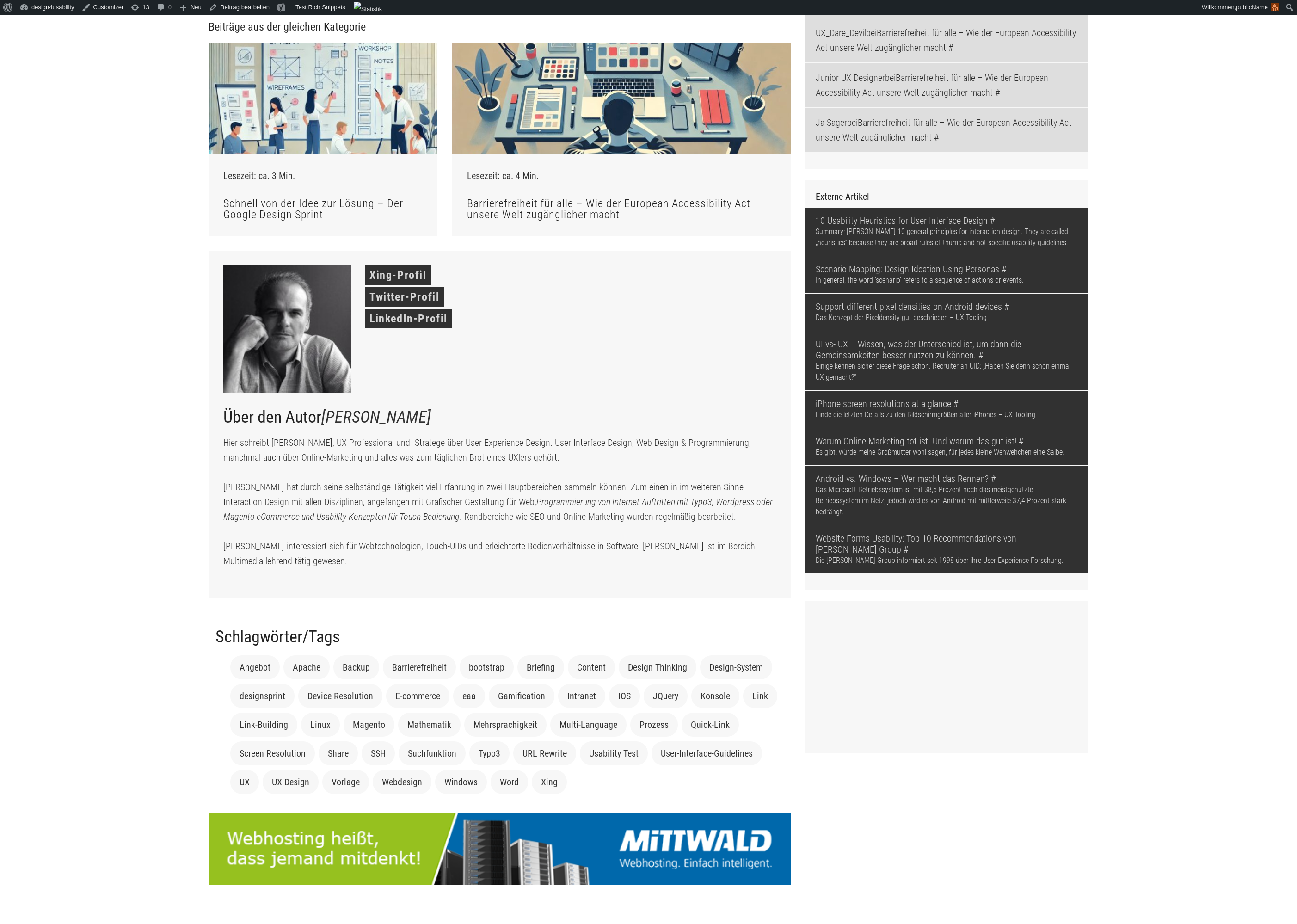
scroll to position [1637, 0]
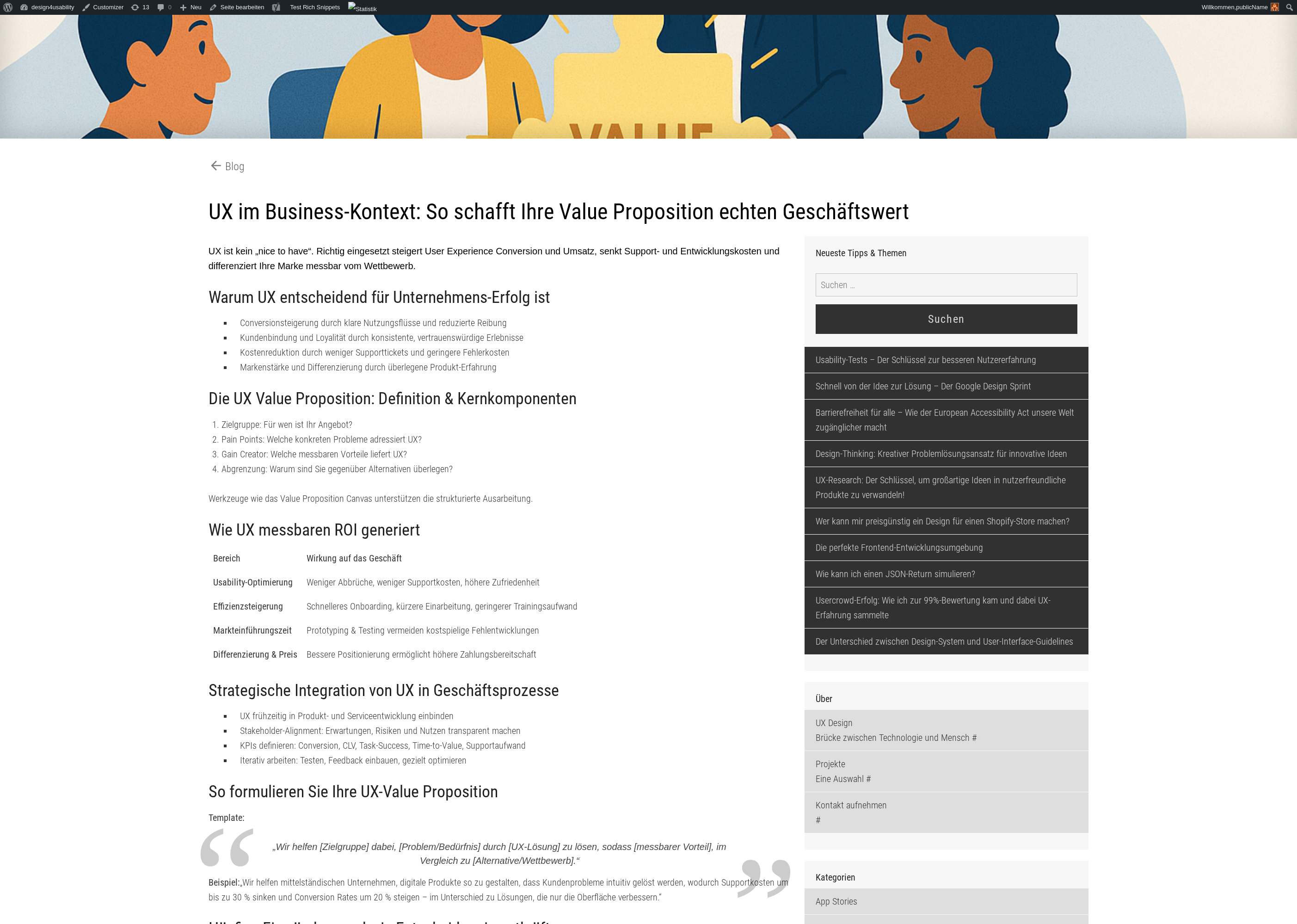
scroll to position [142, 0]
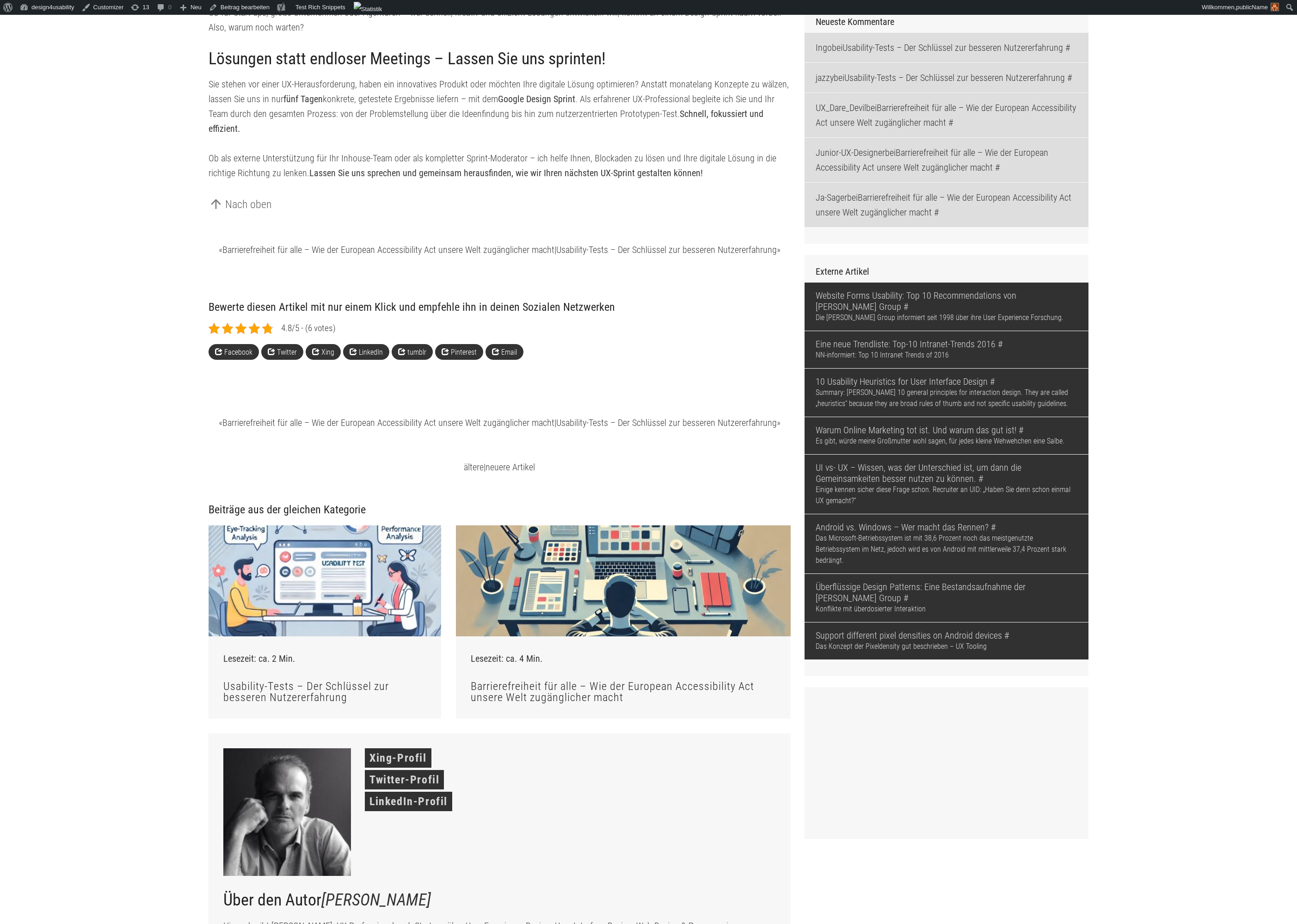
scroll to position [1563, 0]
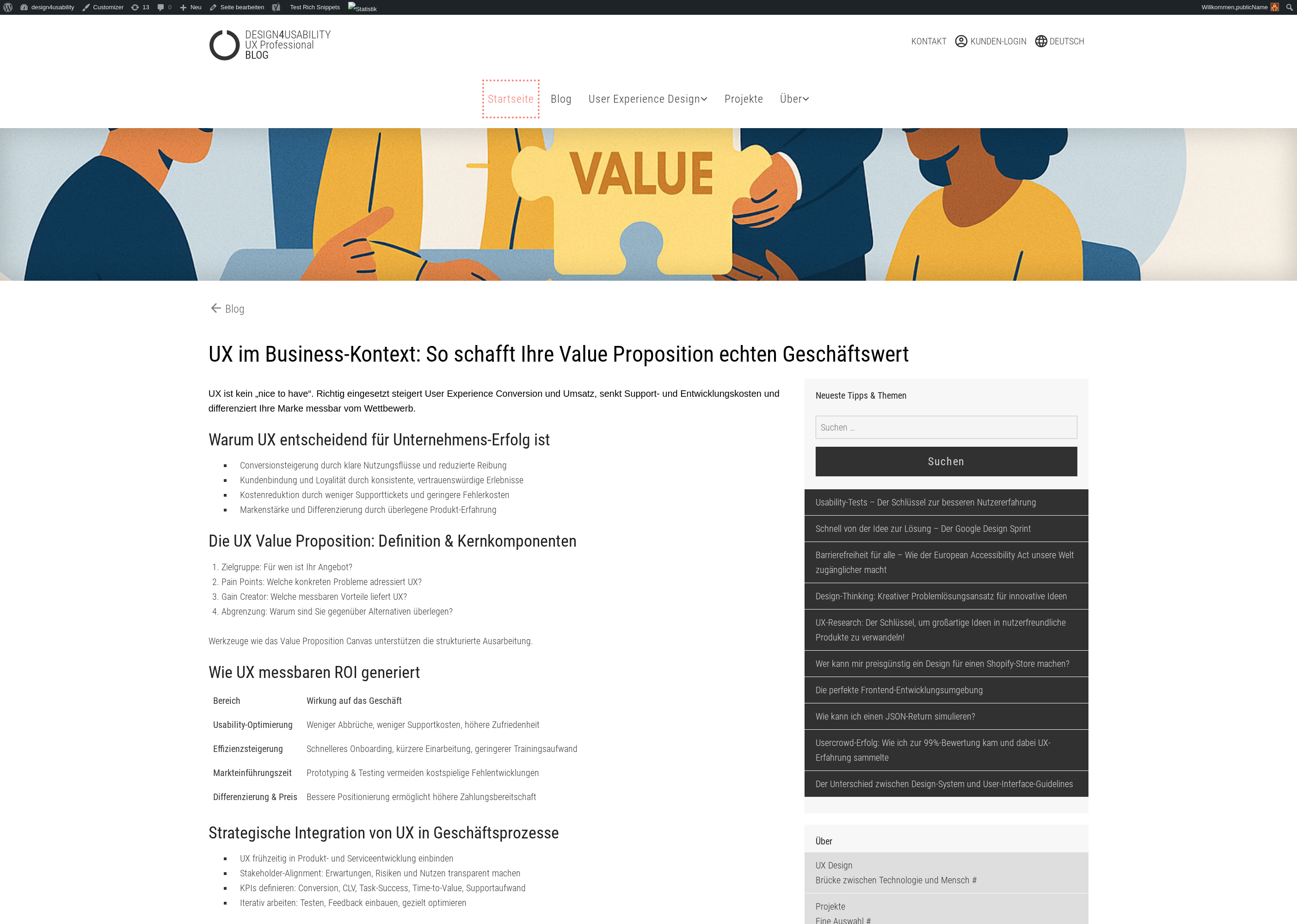
click at [511, 103] on link "Startseite" at bounding box center [511, 99] width 54 height 36
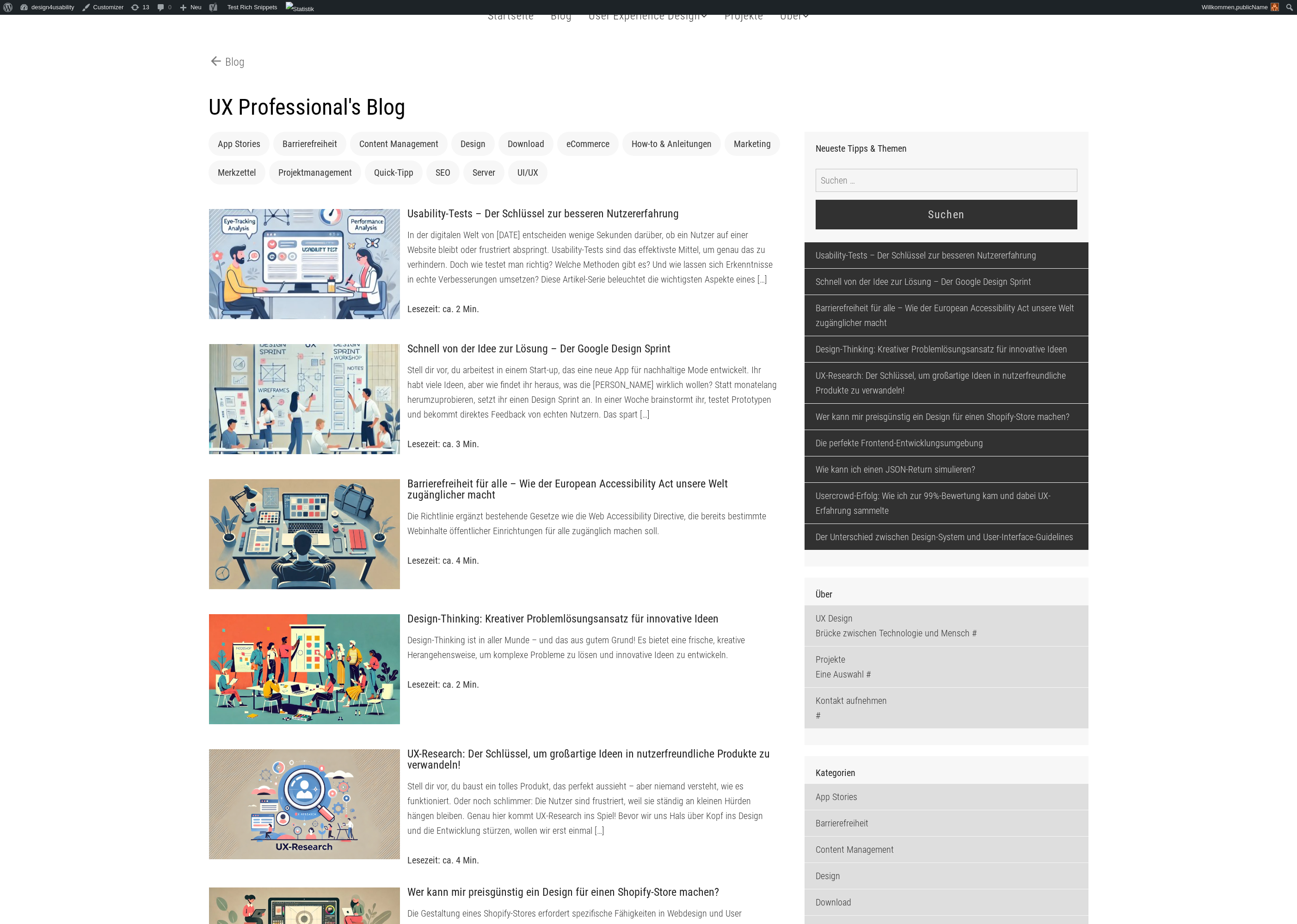
scroll to position [89, 0]
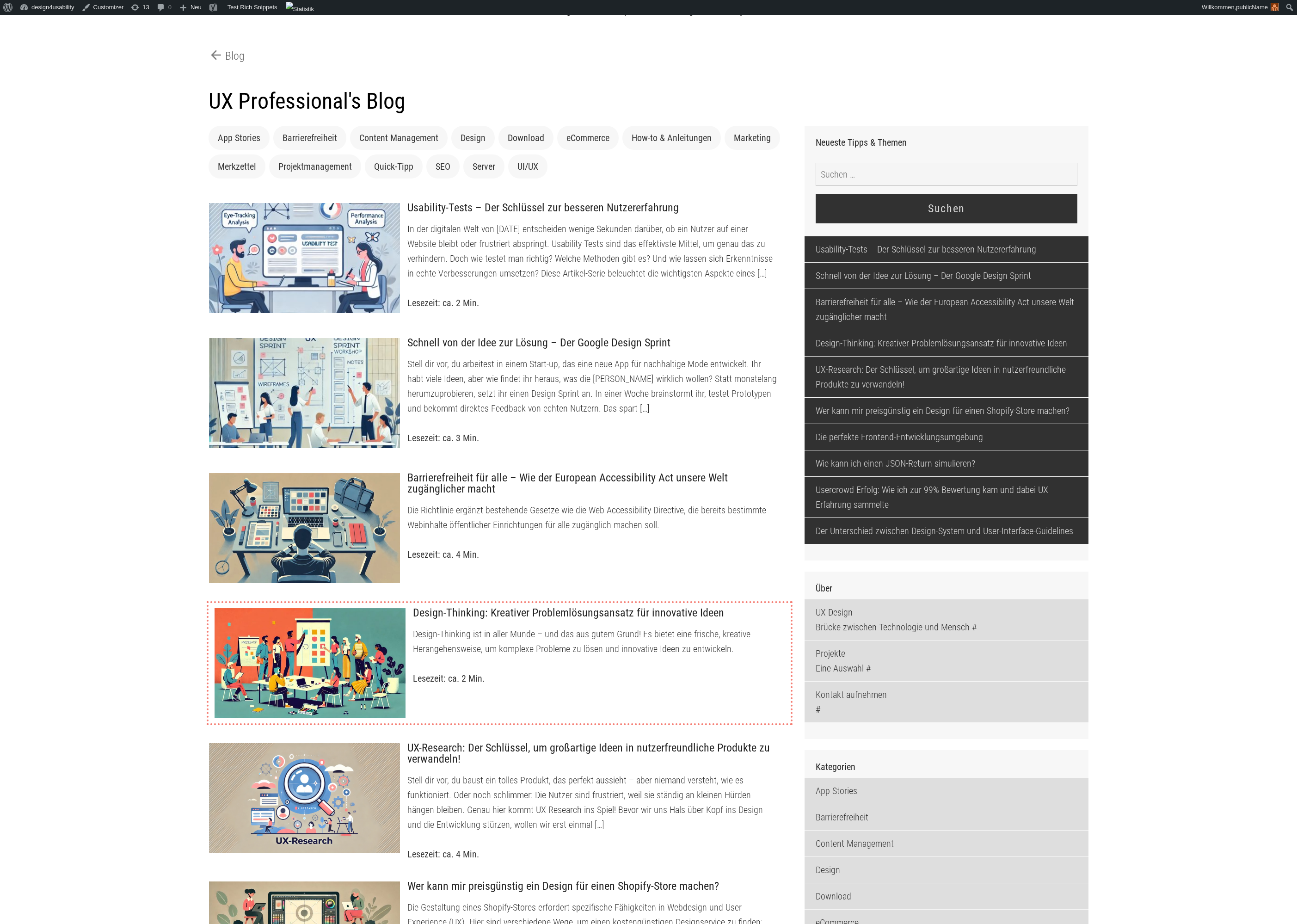
click at [378, 624] on div at bounding box center [310, 663] width 193 height 111
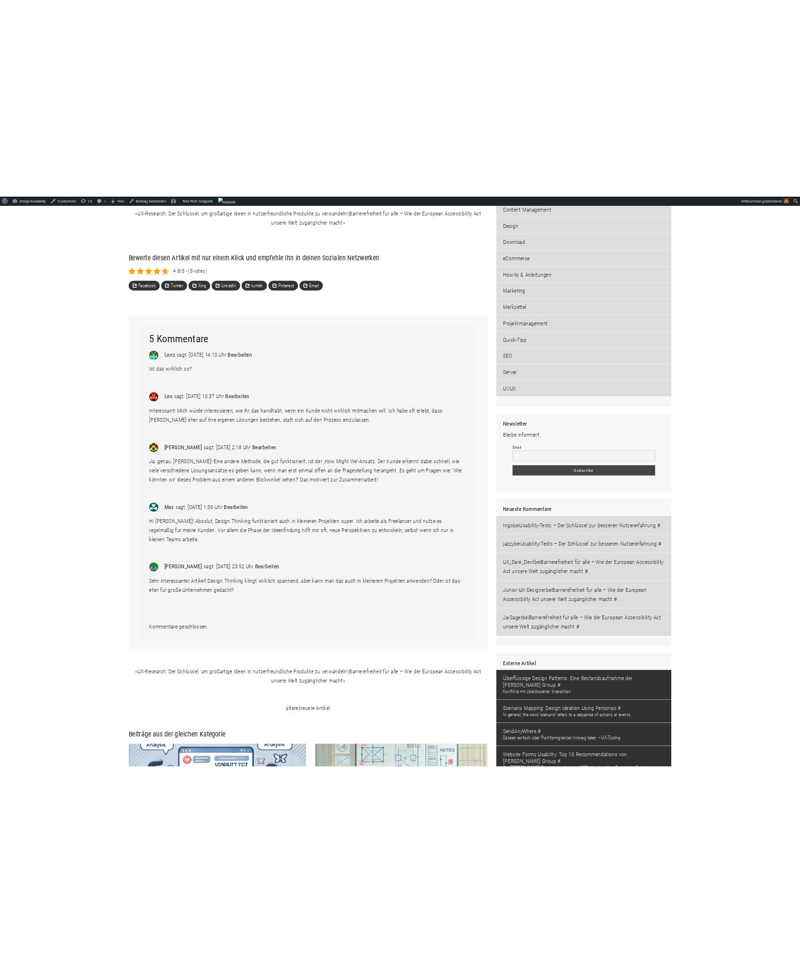
scroll to position [1232, 0]
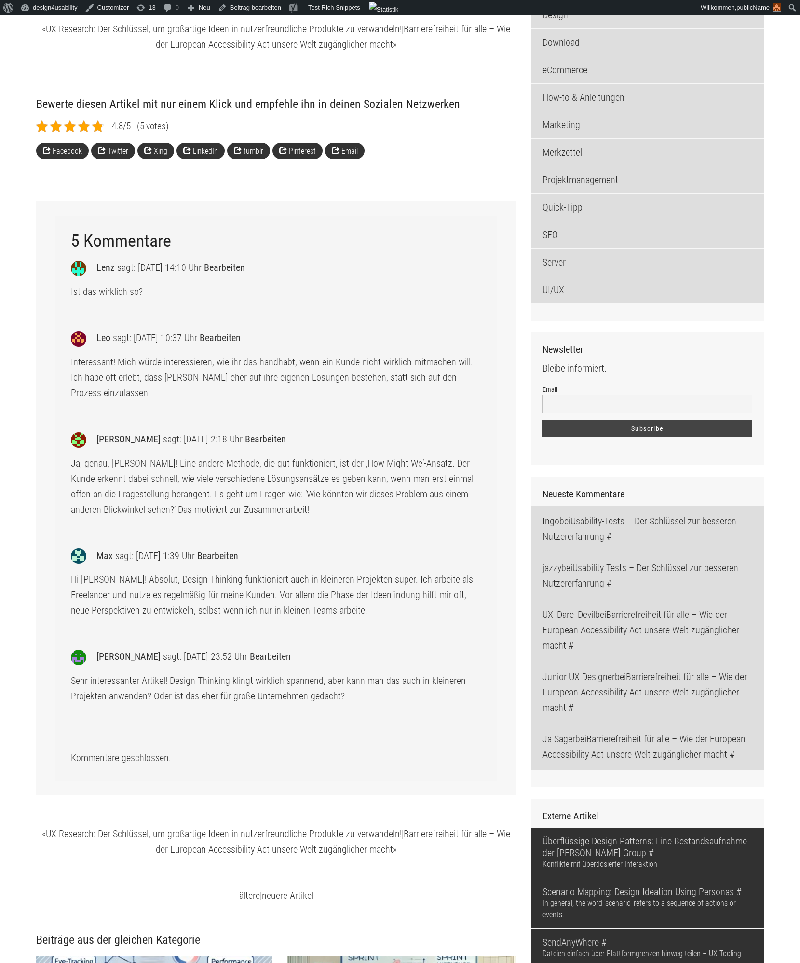
click at [442, 172] on div "Facebook Twitter Xing LinkedIn tumblr Pinterest What's App Email" at bounding box center [276, 158] width 481 height 33
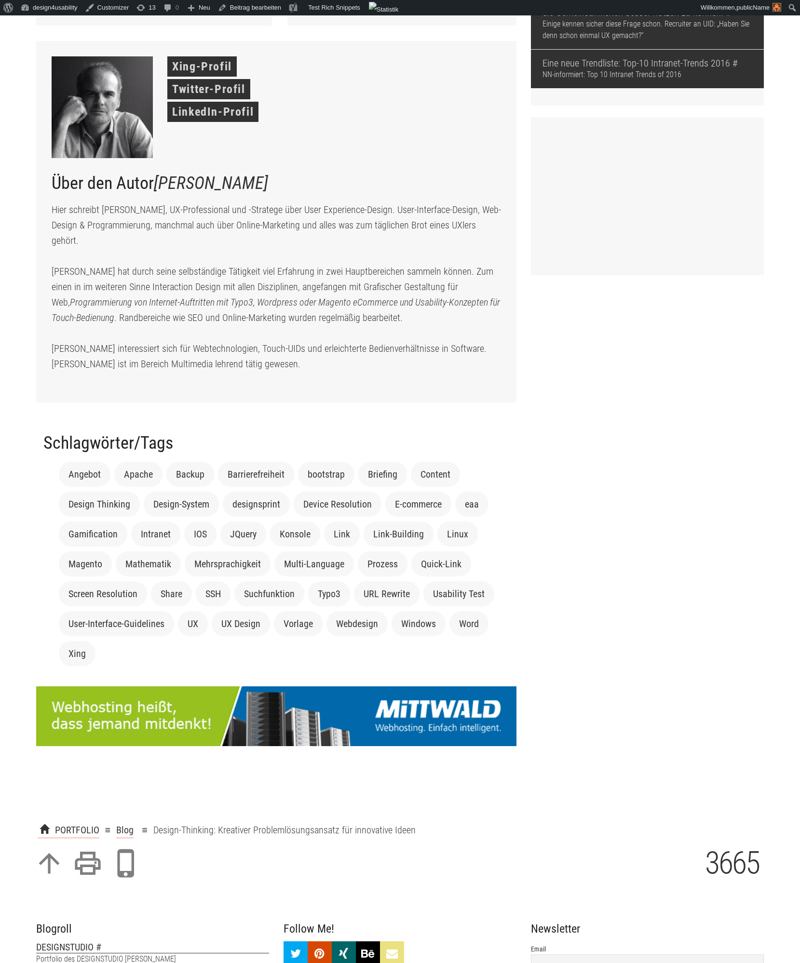
scroll to position [2365, 0]
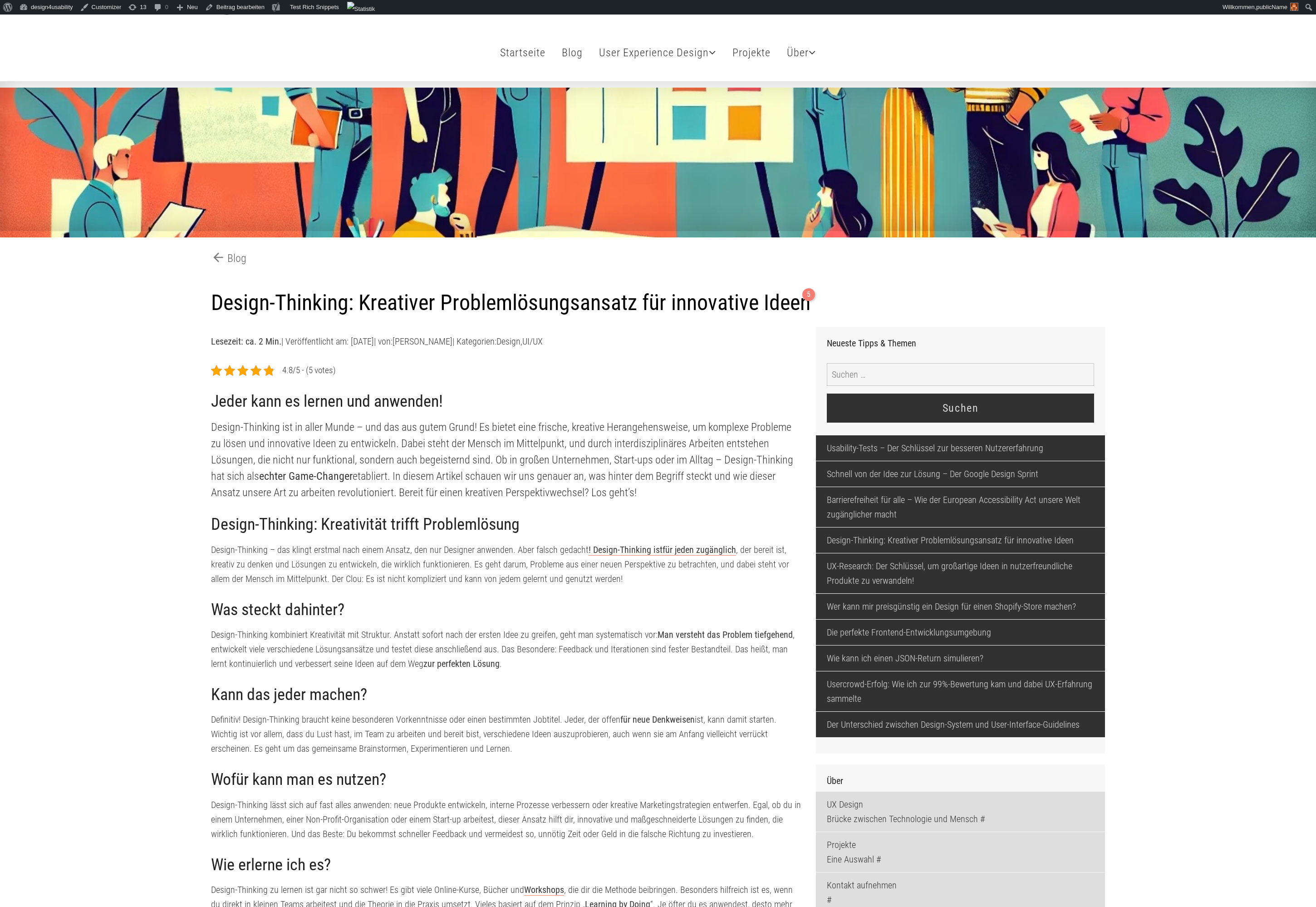
scroll to position [0, 0]
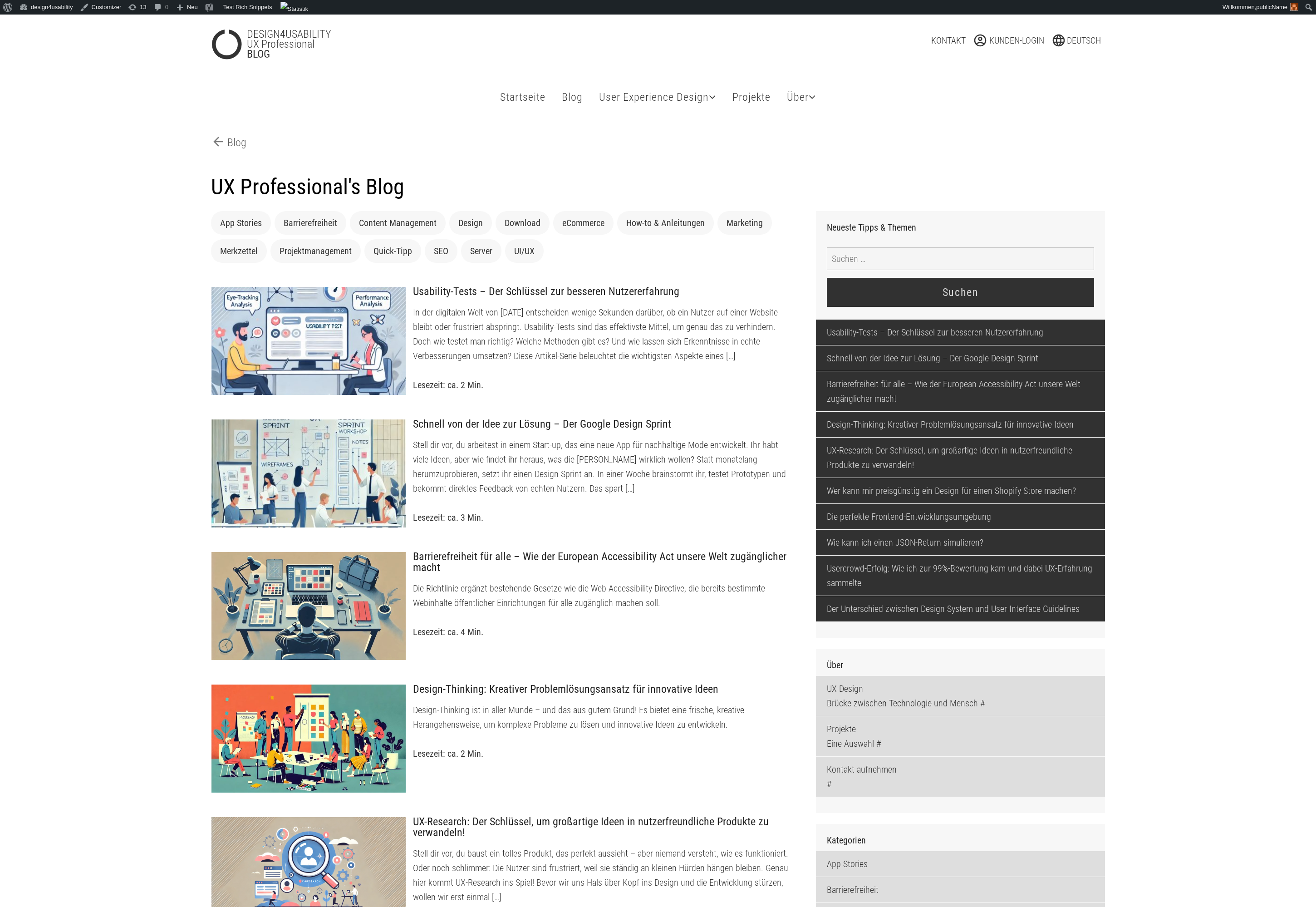
scroll to position [88, 0]
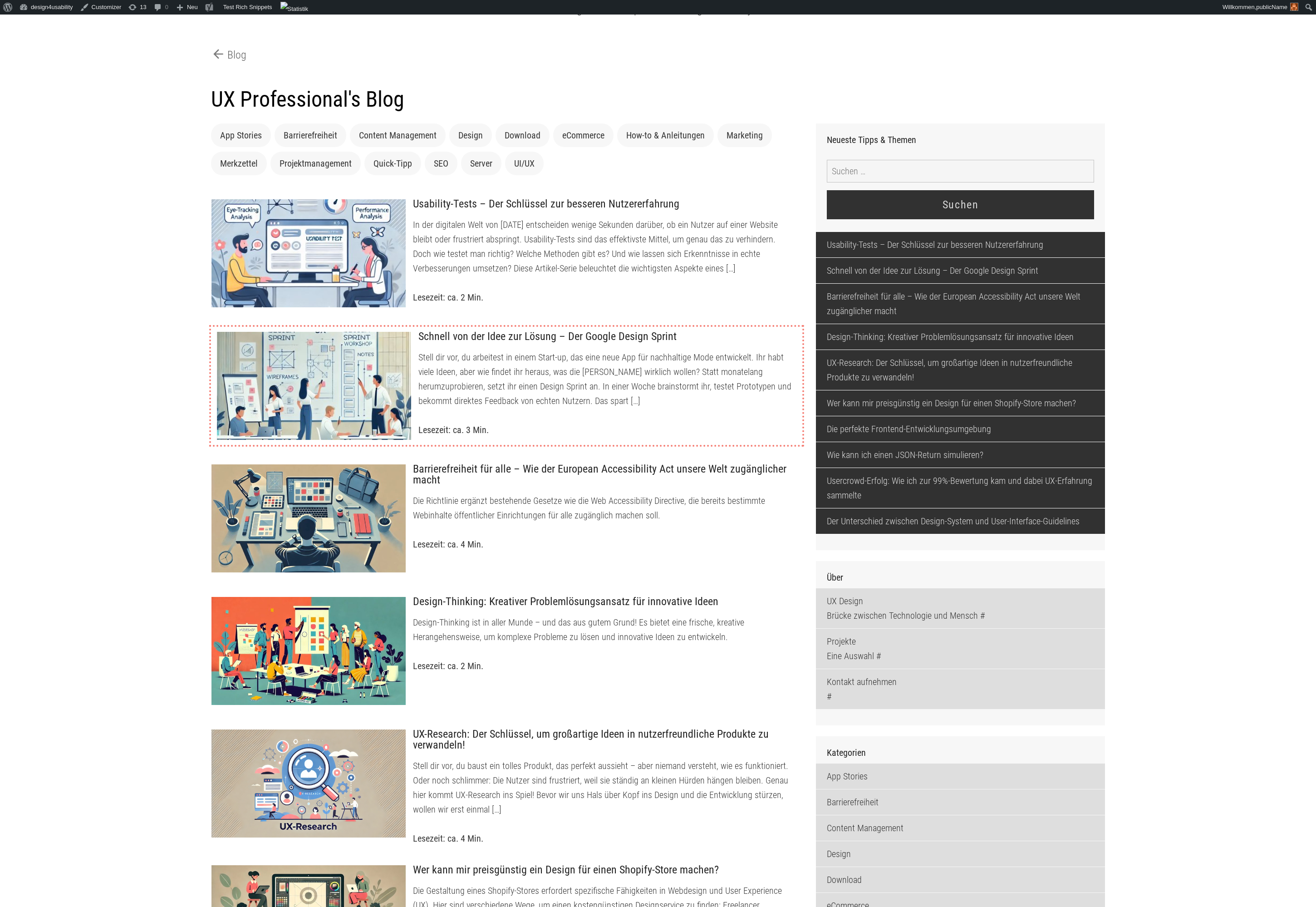
click at [492, 363] on p "Stell dir vor, du arbeitest in einem Start-up, das eine neue App für nachhaltig…" at bounding box center [606, 380] width 377 height 58
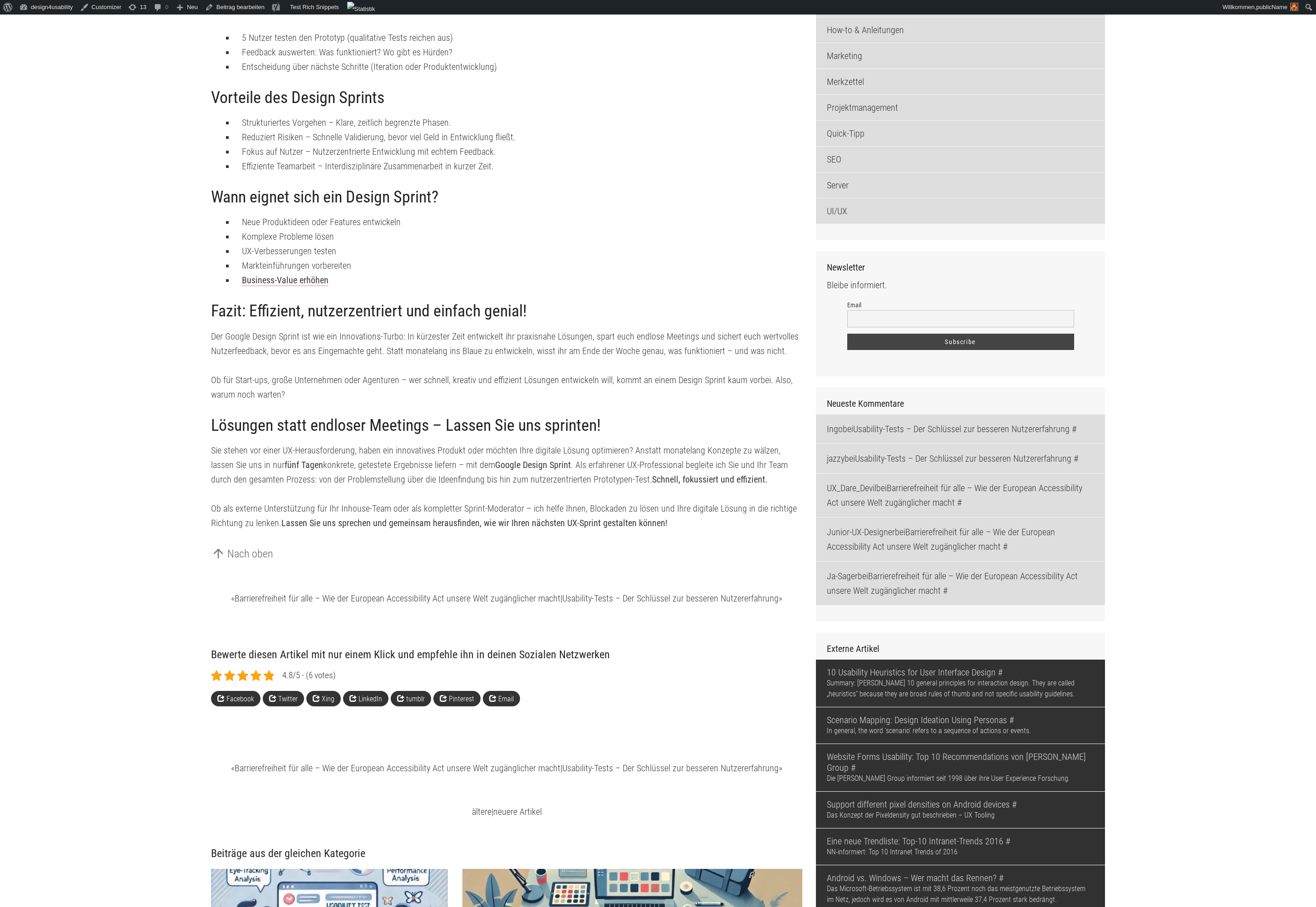
scroll to position [1149, 0]
click at [320, 283] on link "Business-Value erhöhen" at bounding box center [285, 282] width 87 height 11
